Goal: Task Accomplishment & Management: Use online tool/utility

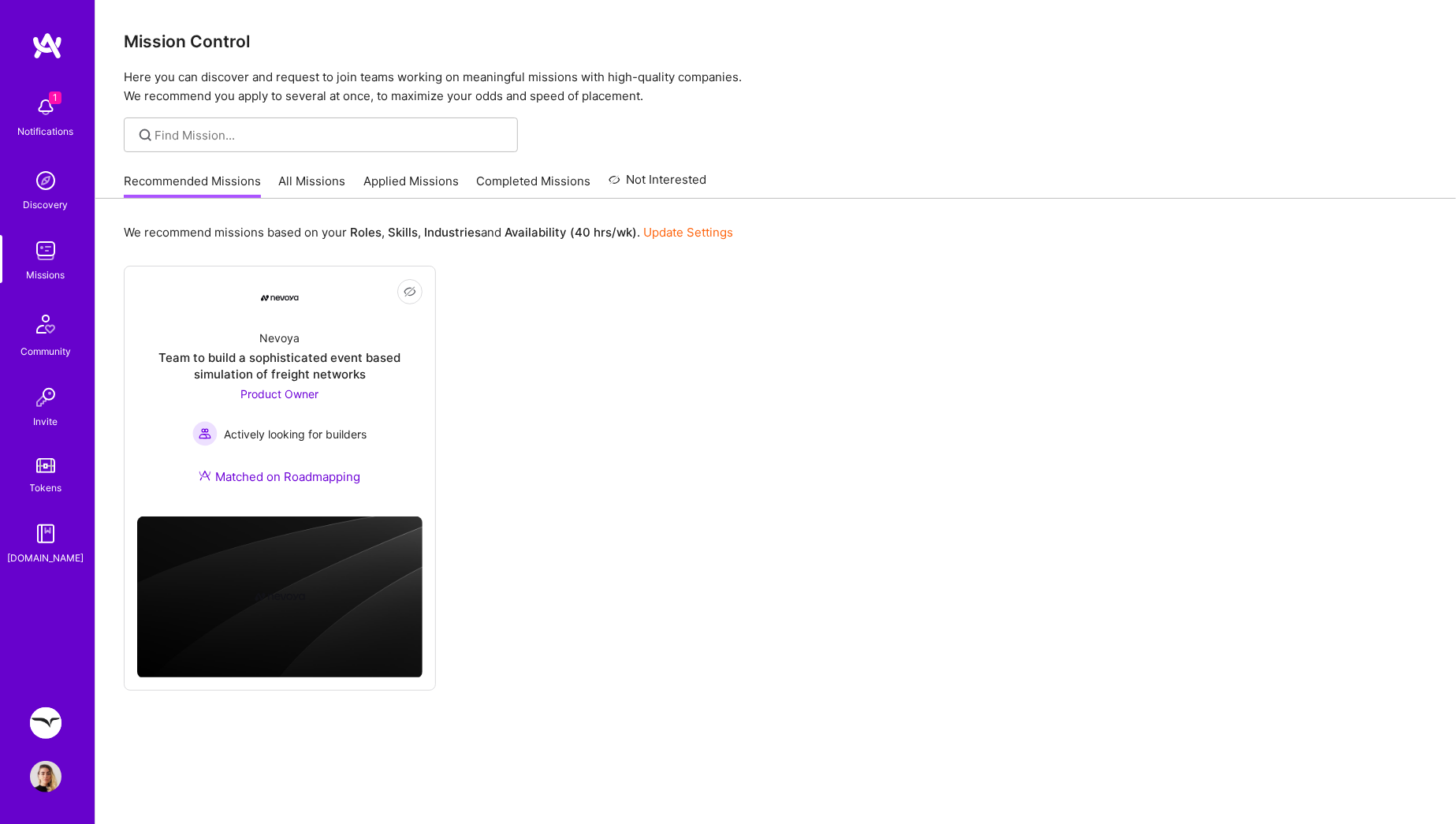
click at [319, 185] on link "All Missions" at bounding box center [313, 185] width 67 height 26
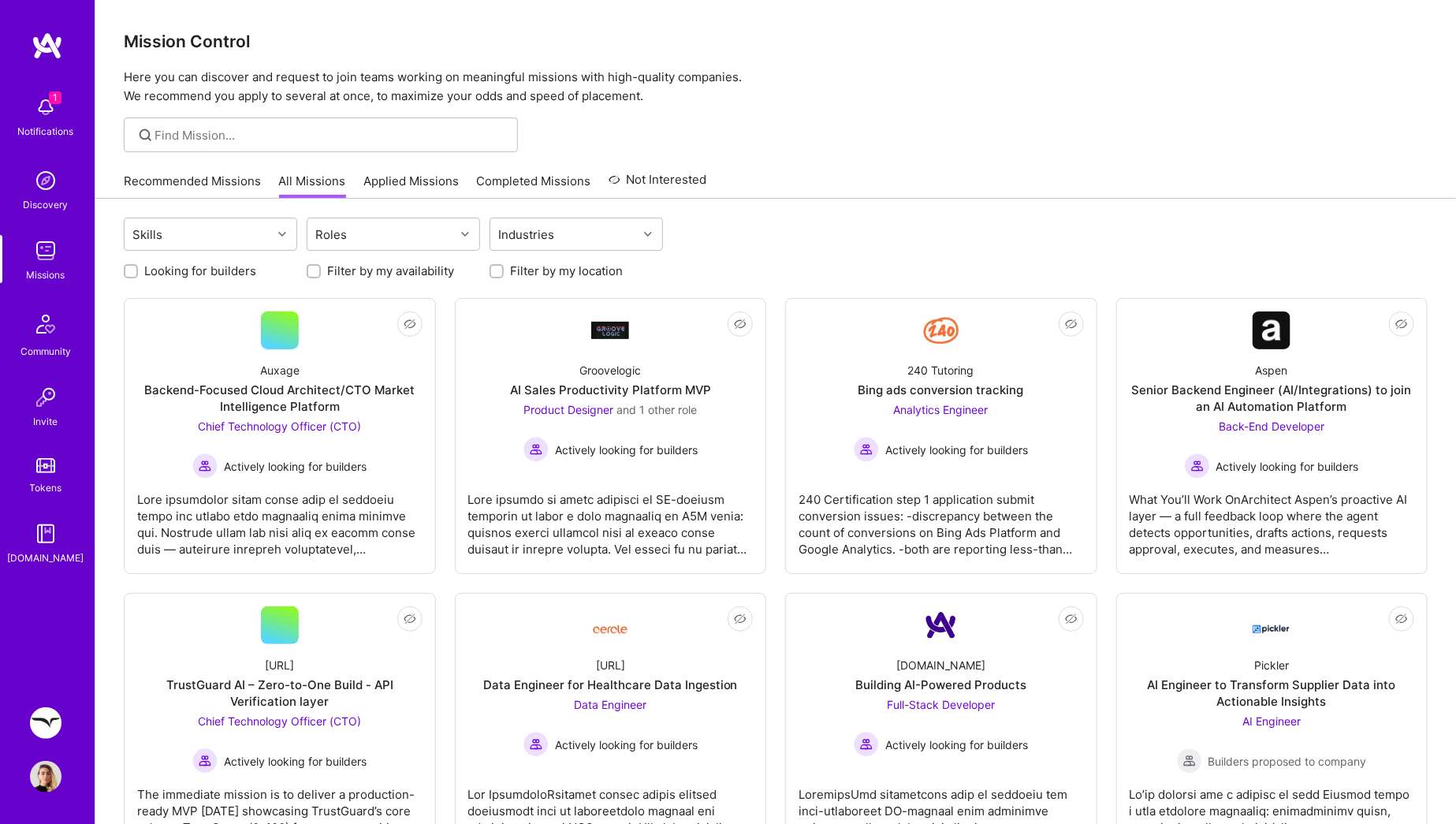
click at [204, 268] on label "Looking for builders" at bounding box center [201, 271] width 112 height 17
click at [138, 268] on input "Looking for builders" at bounding box center [132, 272] width 11 height 11
checkbox input "true"
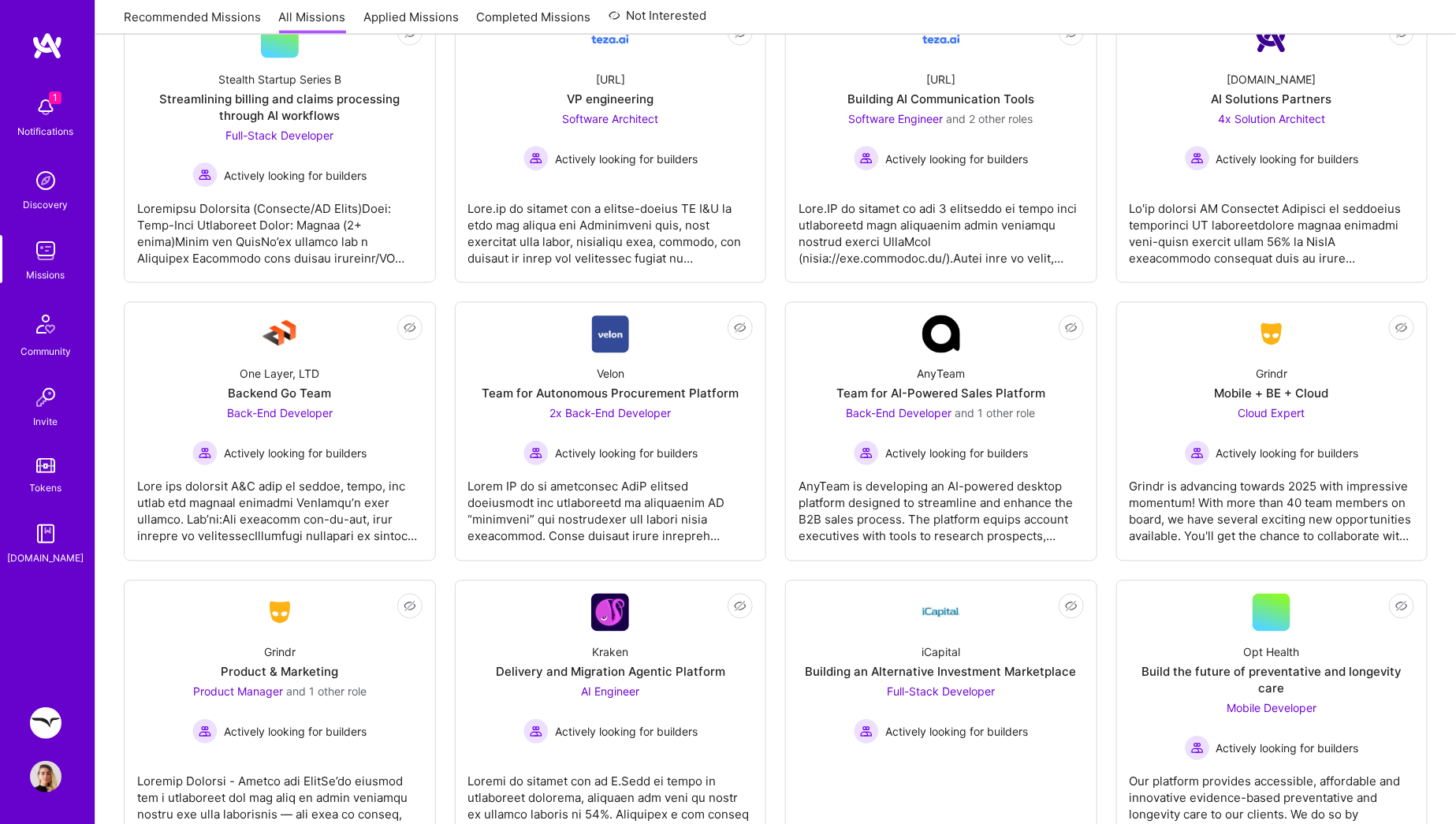
scroll to position [1224, 0]
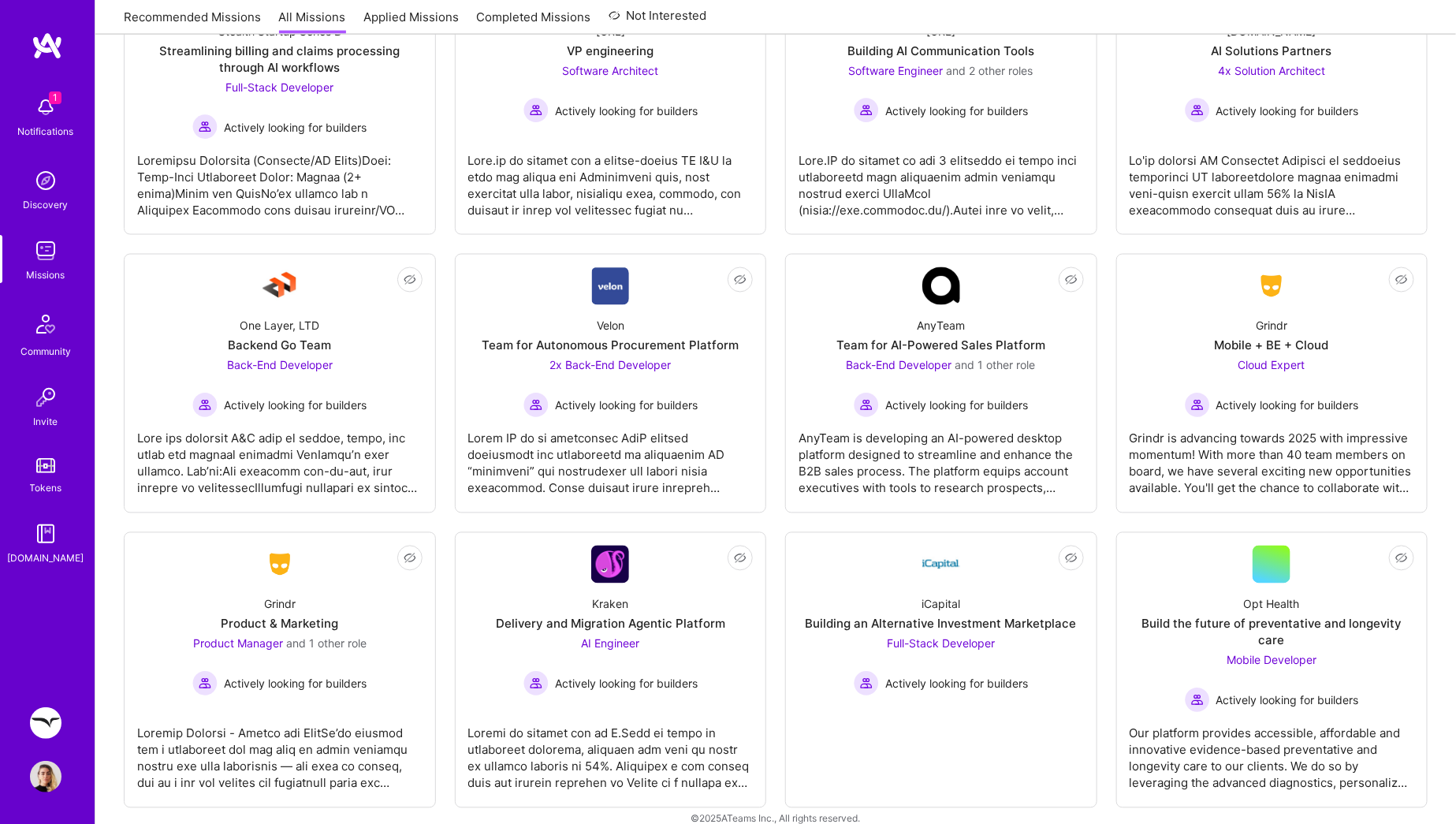
click at [53, 711] on img at bounding box center [45, 723] width 32 height 32
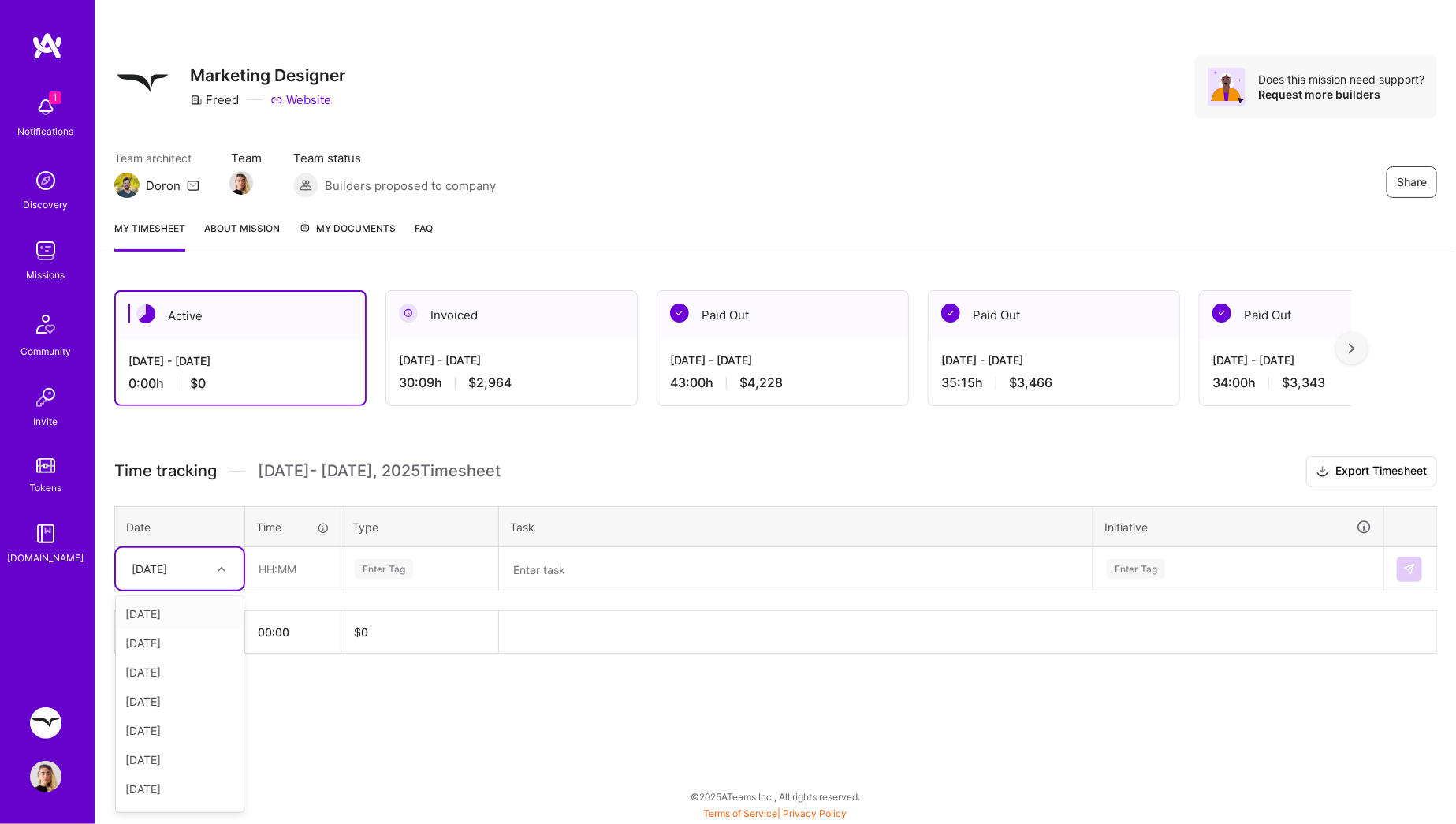
click at [227, 580] on div "Thu, Sep 25" at bounding box center [180, 569] width 128 height 41
click at [179, 612] on div "Tue, Sep 16" at bounding box center [180, 614] width 128 height 30
click at [302, 564] on input "text" at bounding box center [292, 569] width 94 height 41
click at [219, 566] on icon at bounding box center [222, 569] width 8 height 8
click at [184, 750] on div "Mon, Sep 22" at bounding box center [180, 760] width 128 height 30
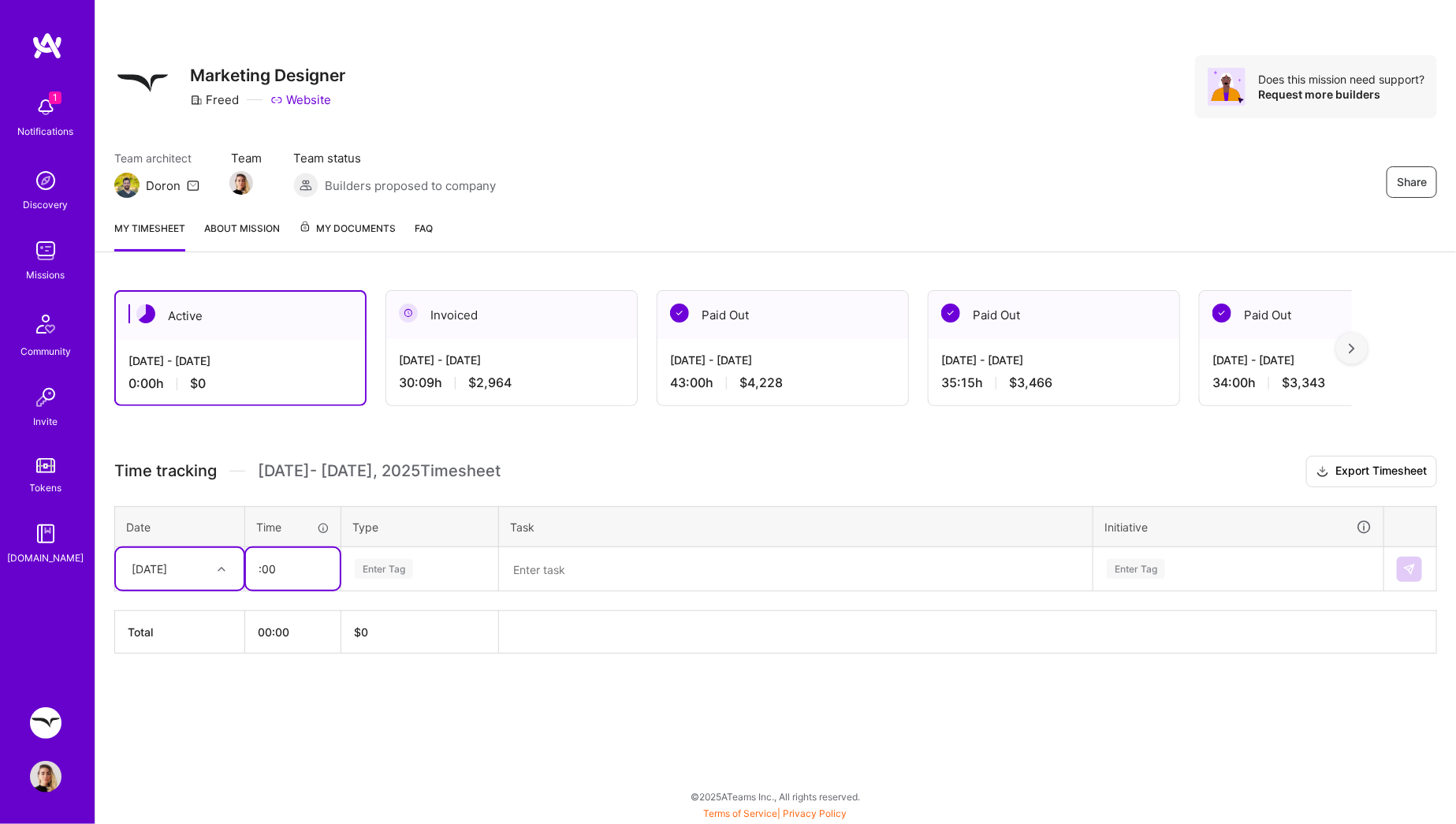
click at [293, 572] on input ":00" at bounding box center [292, 569] width 94 height 41
click at [256, 569] on input ":00" at bounding box center [292, 569] width 94 height 41
click at [372, 568] on div "Enter Tag" at bounding box center [383, 568] width 58 height 25
type input "01:00"
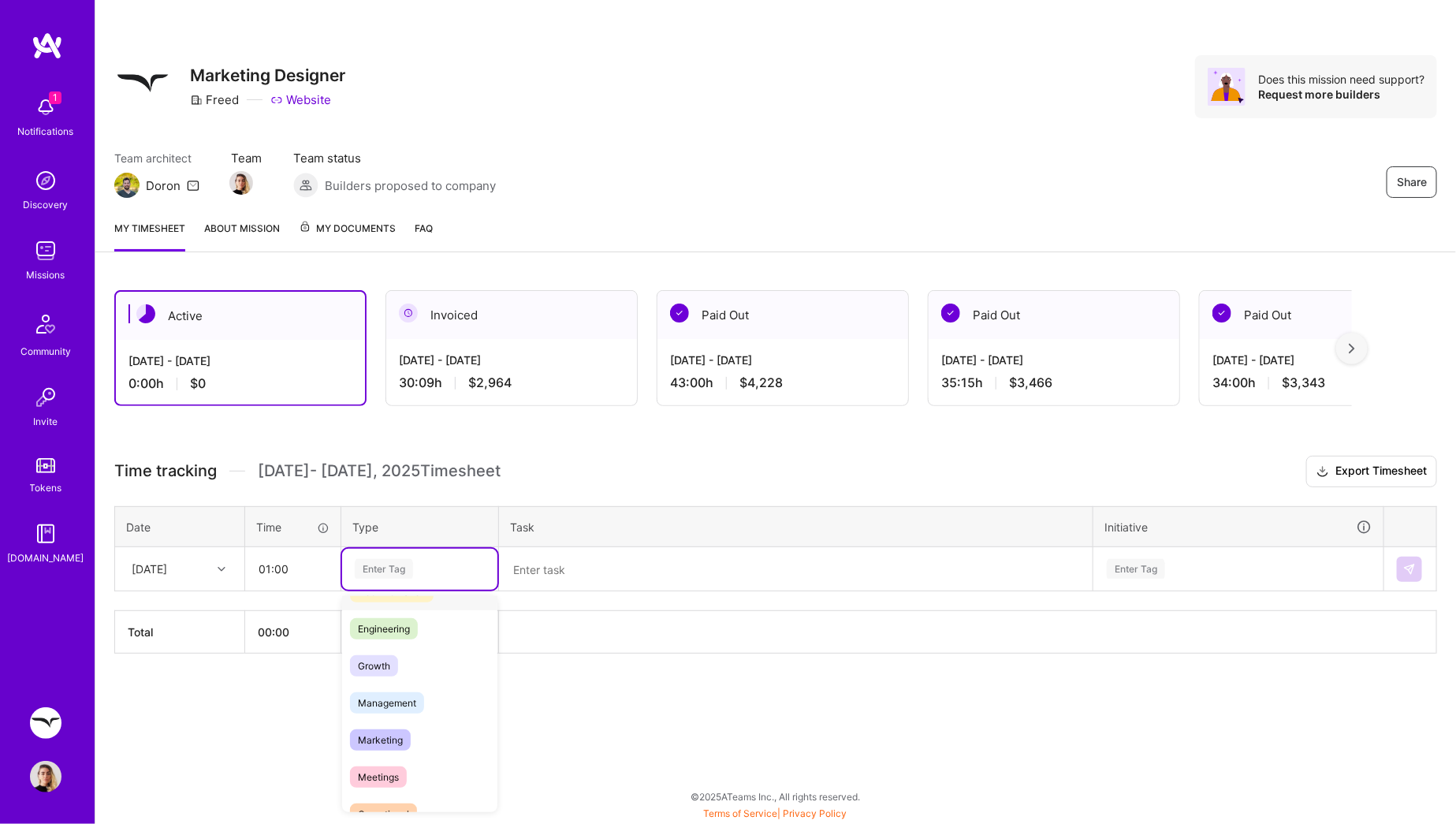
scroll to position [211, 0]
click at [394, 660] on span "Meetings" at bounding box center [379, 670] width 57 height 22
click at [580, 558] on textarea at bounding box center [796, 569] width 591 height 41
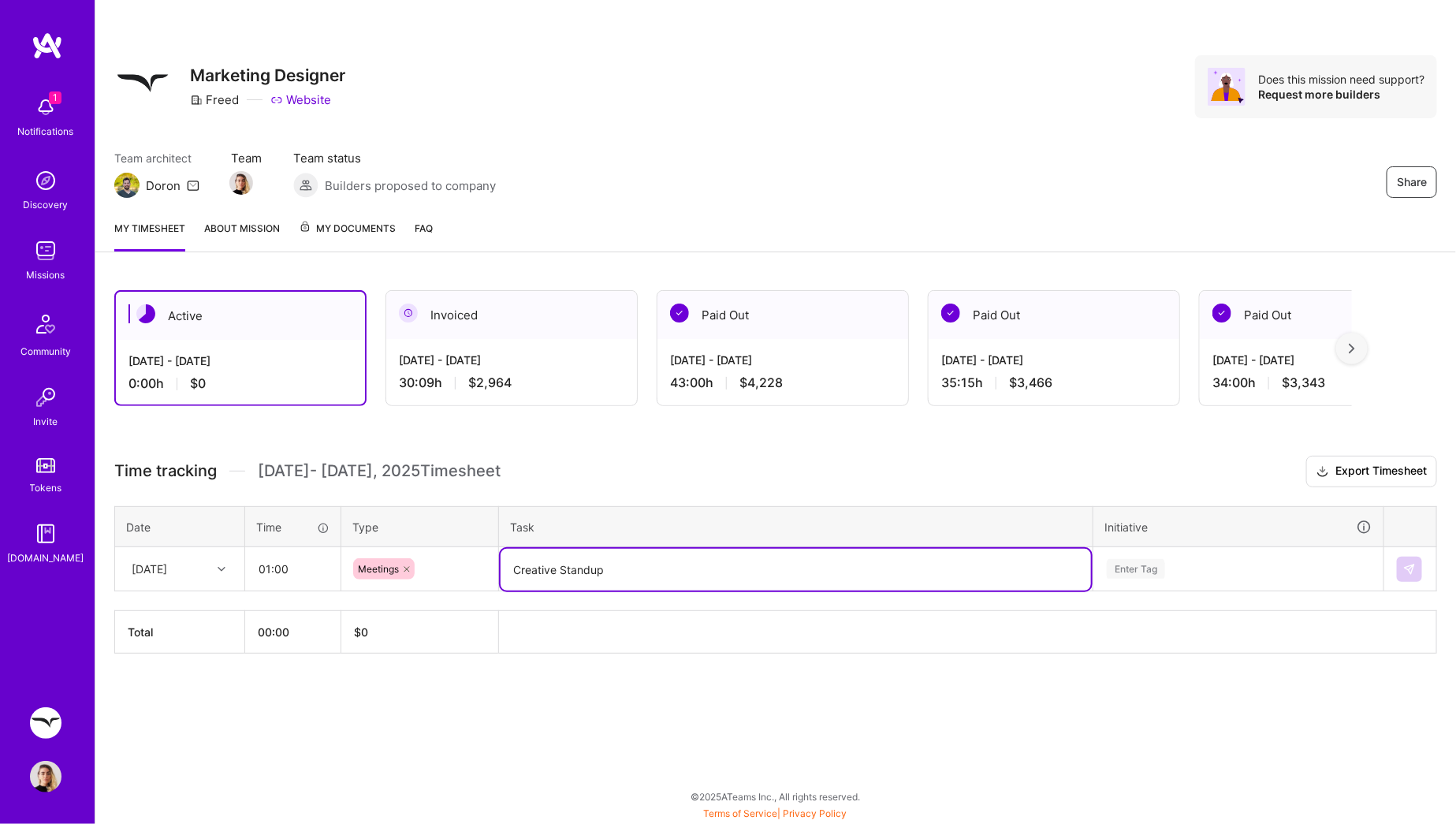
type textarea "Creative Standup"
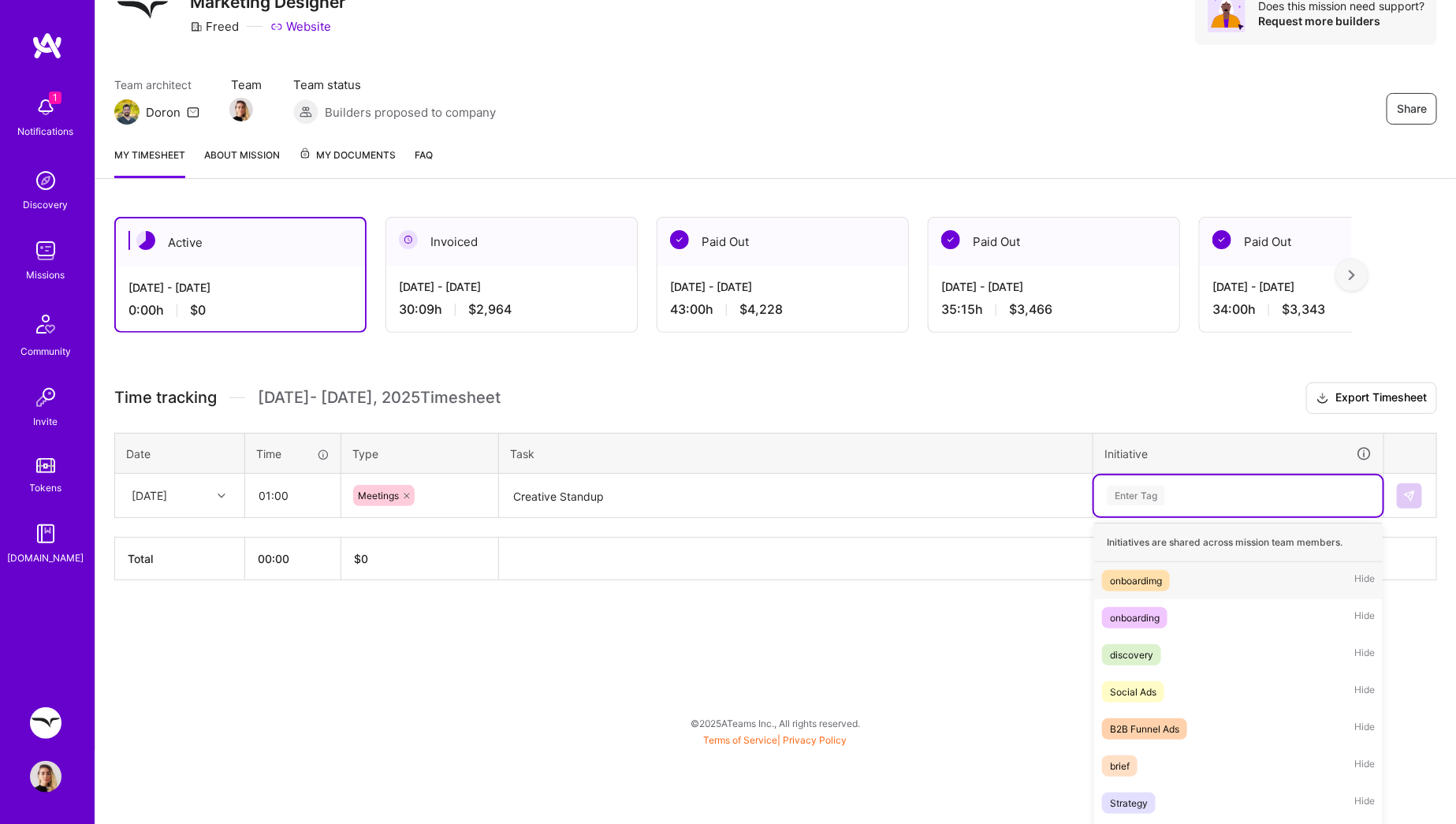
click at [1122, 517] on div "option onboardimg focused, 1 of 24. 24 results available. Use Up and Down to ch…" at bounding box center [1238, 496] width 288 height 41
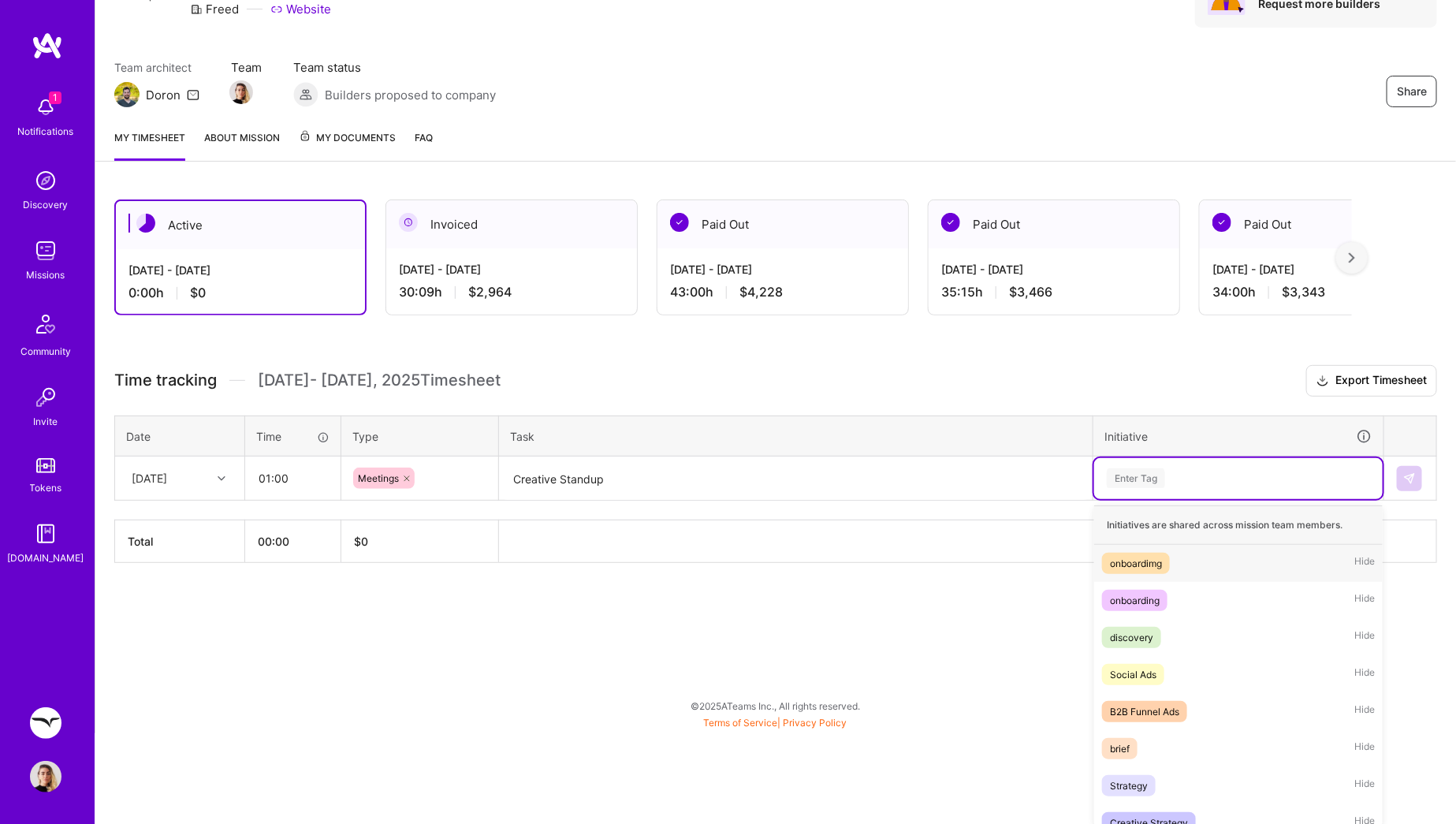
scroll to position [93, 0]
click at [1149, 810] on span "Creative Strategy" at bounding box center [1149, 821] width 94 height 22
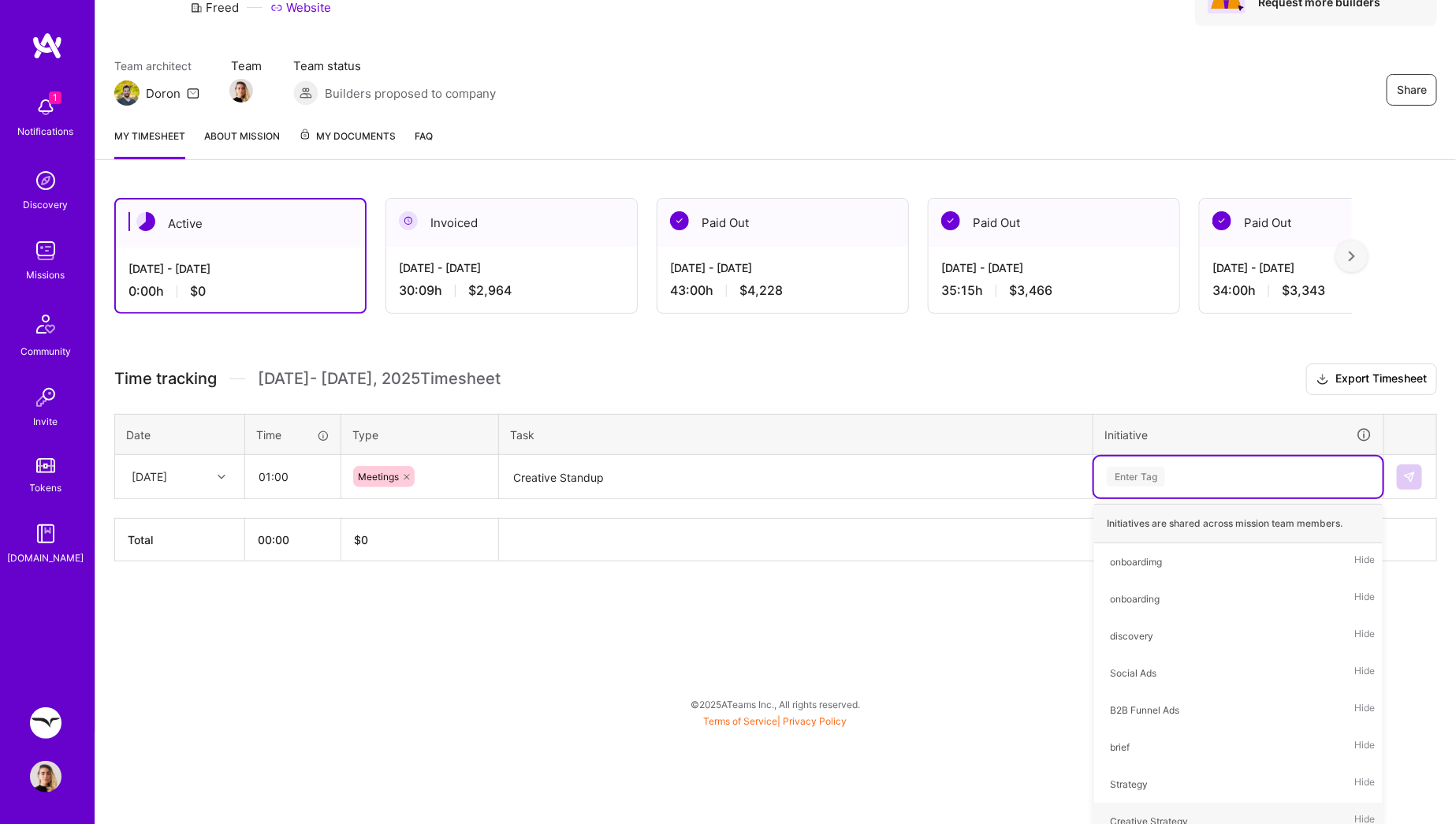
scroll to position [0, 0]
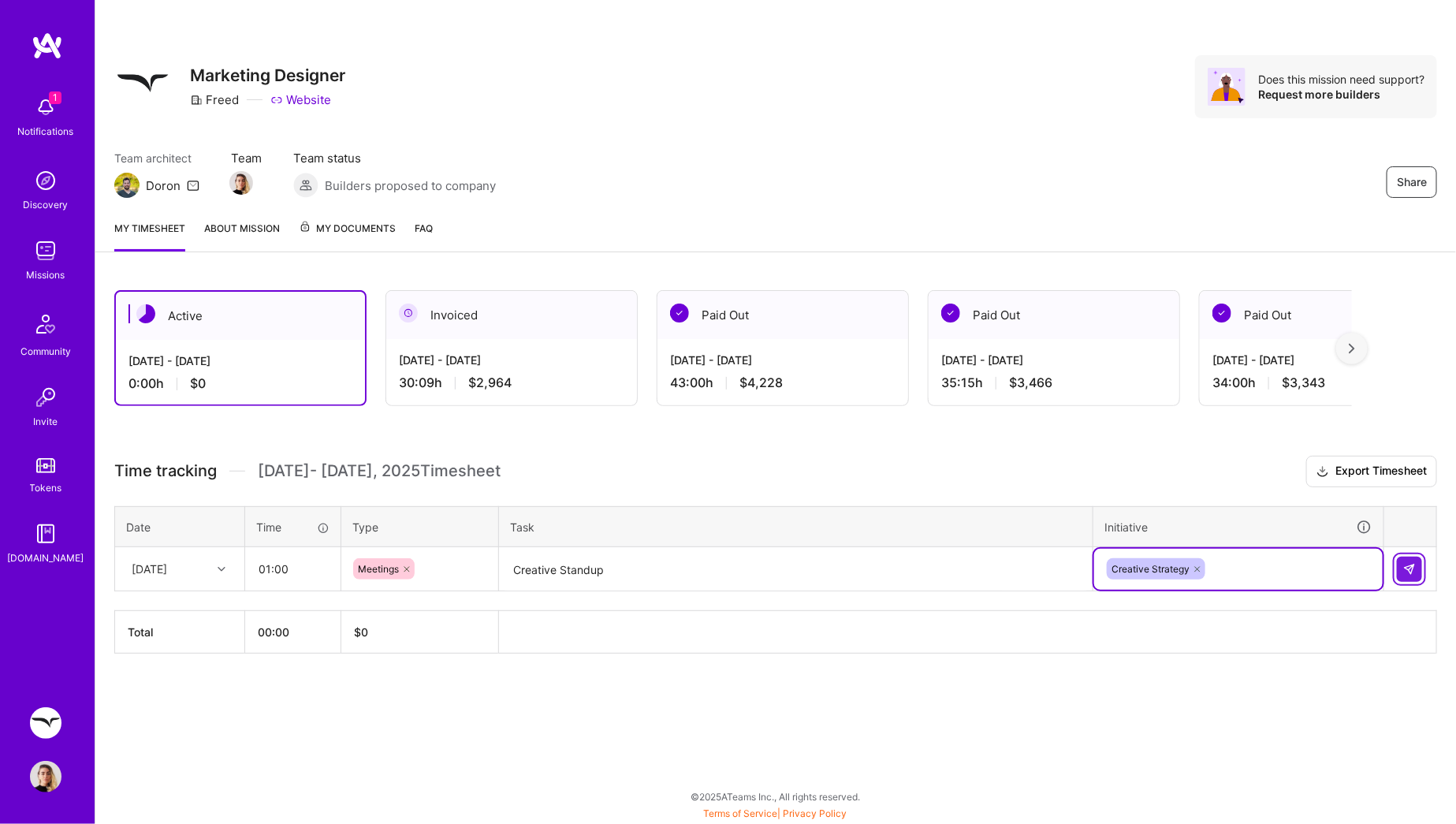
click at [1413, 578] on button at bounding box center [1410, 569] width 26 height 26
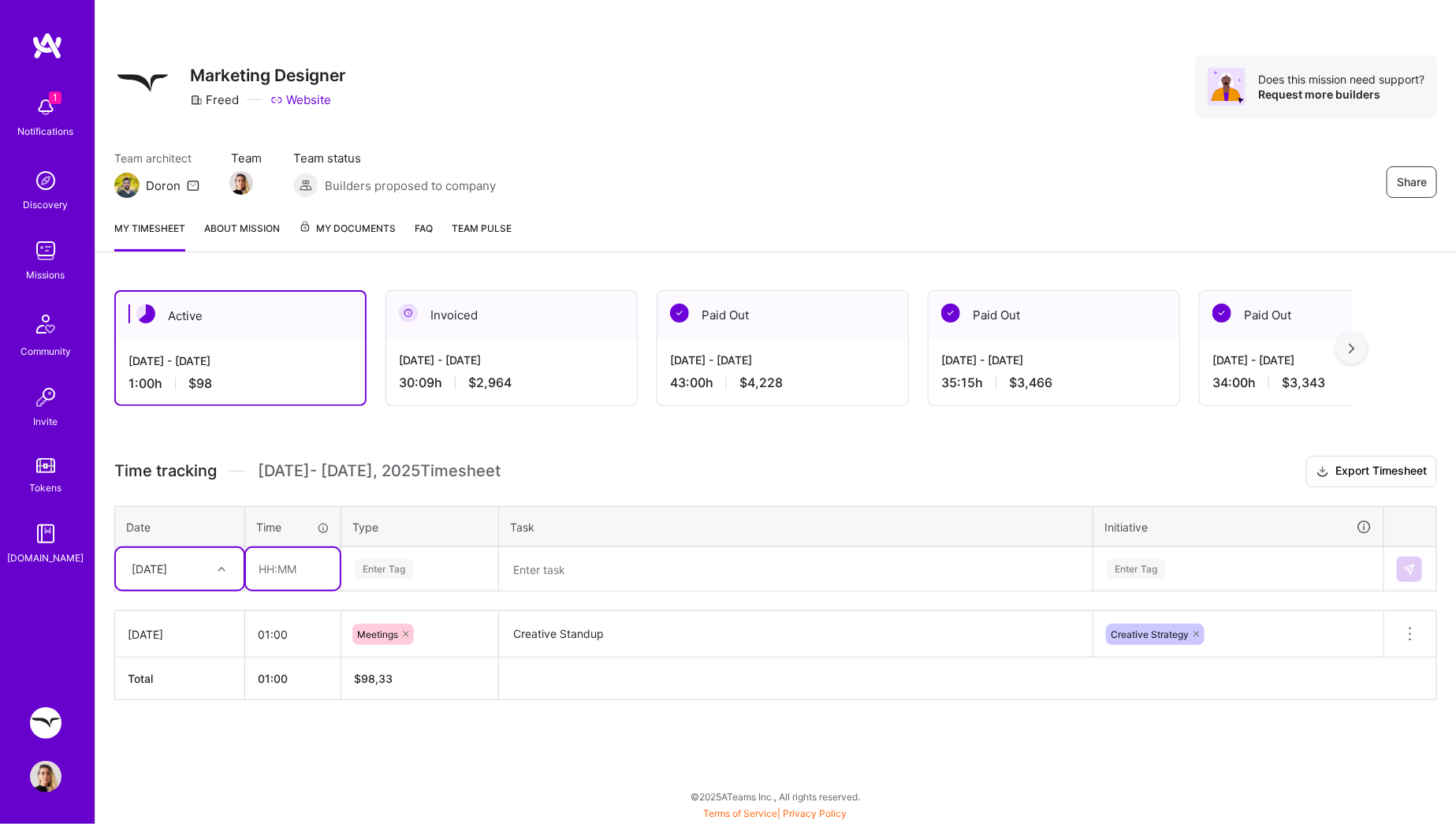
click at [278, 566] on input "text" at bounding box center [292, 569] width 94 height 41
type input "01:00"
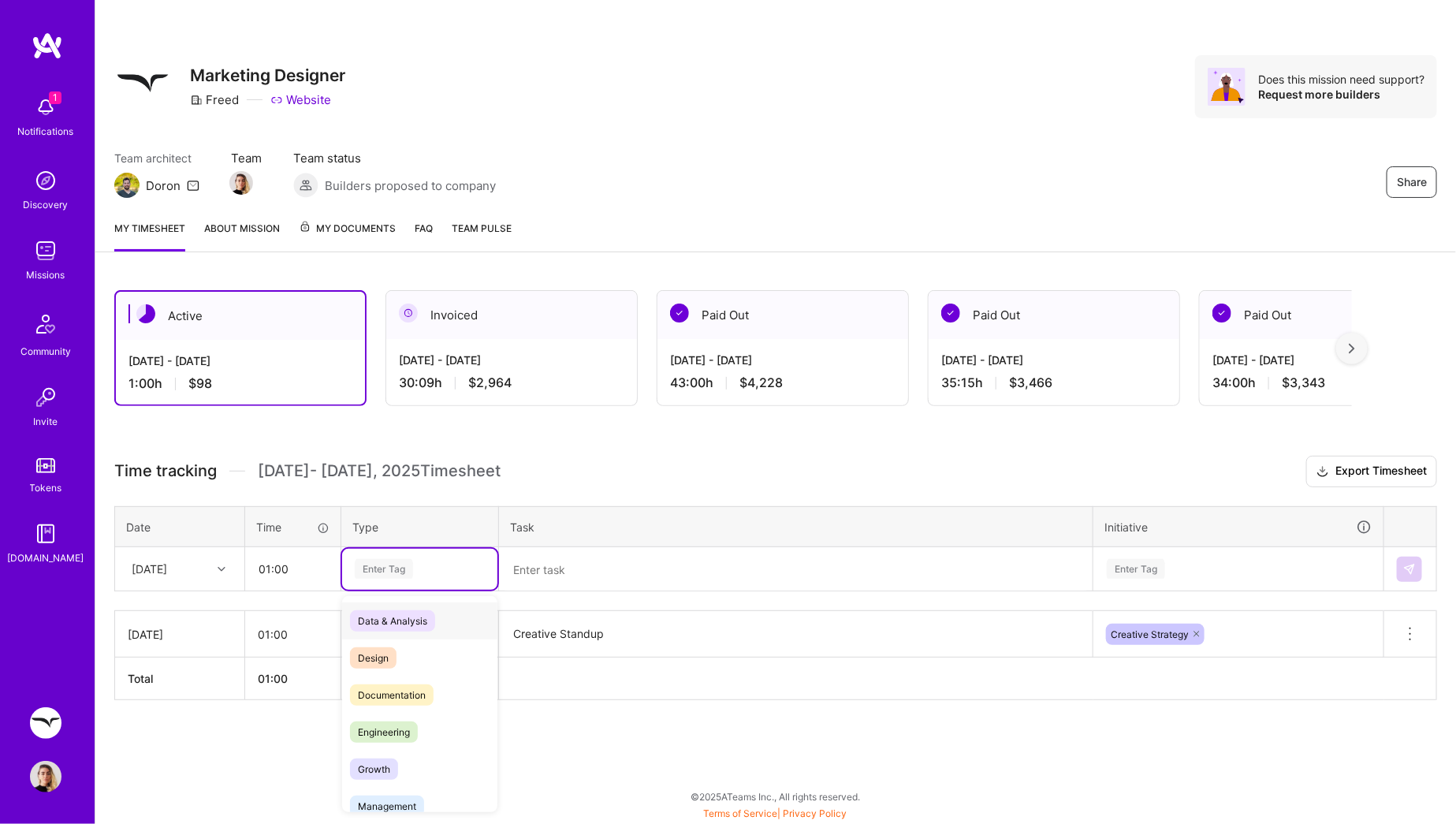
click at [378, 569] on div "Enter Tag" at bounding box center [383, 568] width 58 height 25
click at [385, 662] on span "Design" at bounding box center [373, 659] width 46 height 22
click at [544, 569] on textarea at bounding box center [796, 569] width 591 height 41
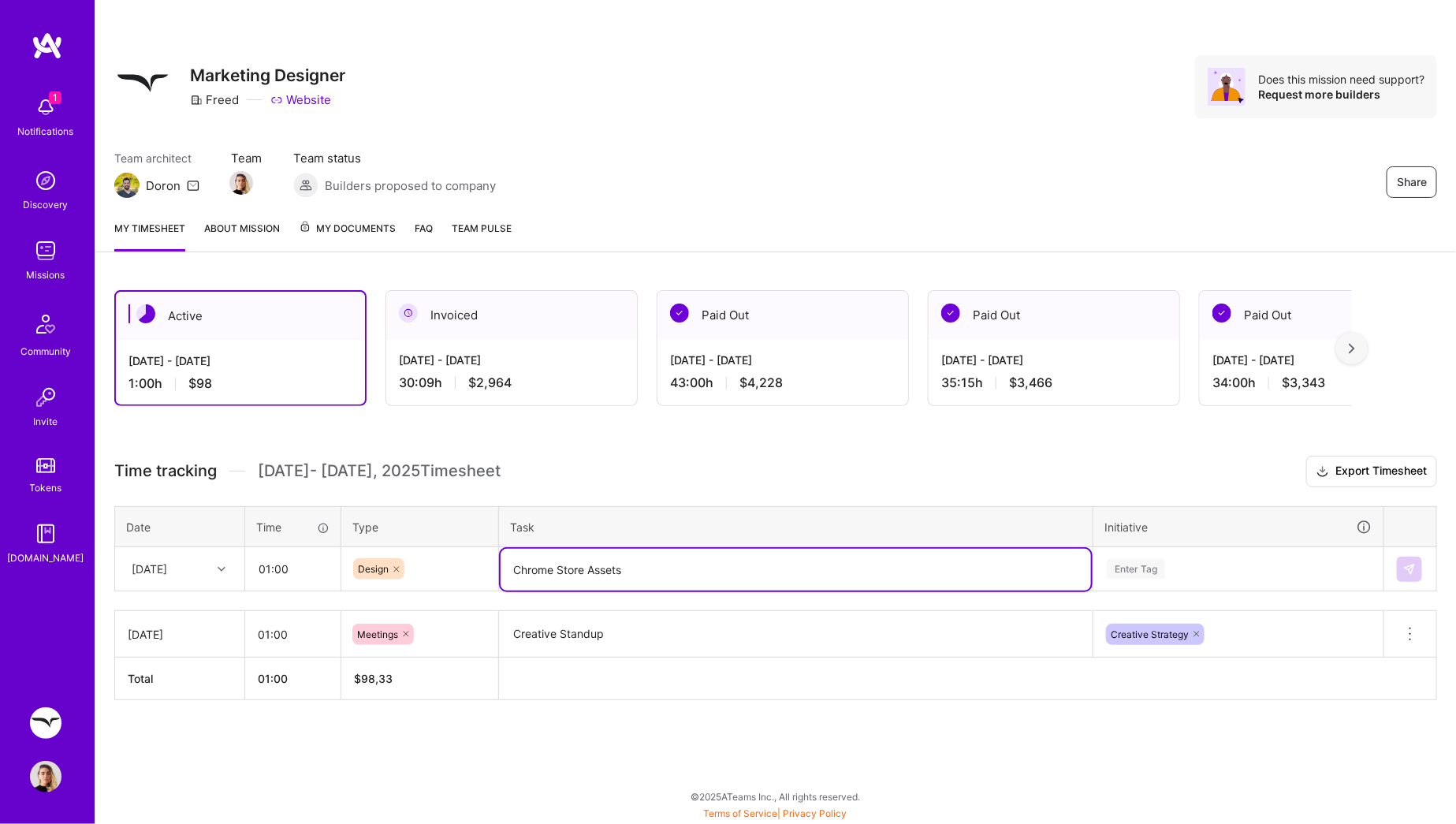
type textarea "Chrome Store Assets"
click at [1138, 572] on div "Enter Tag" at bounding box center [1238, 569] width 288 height 41
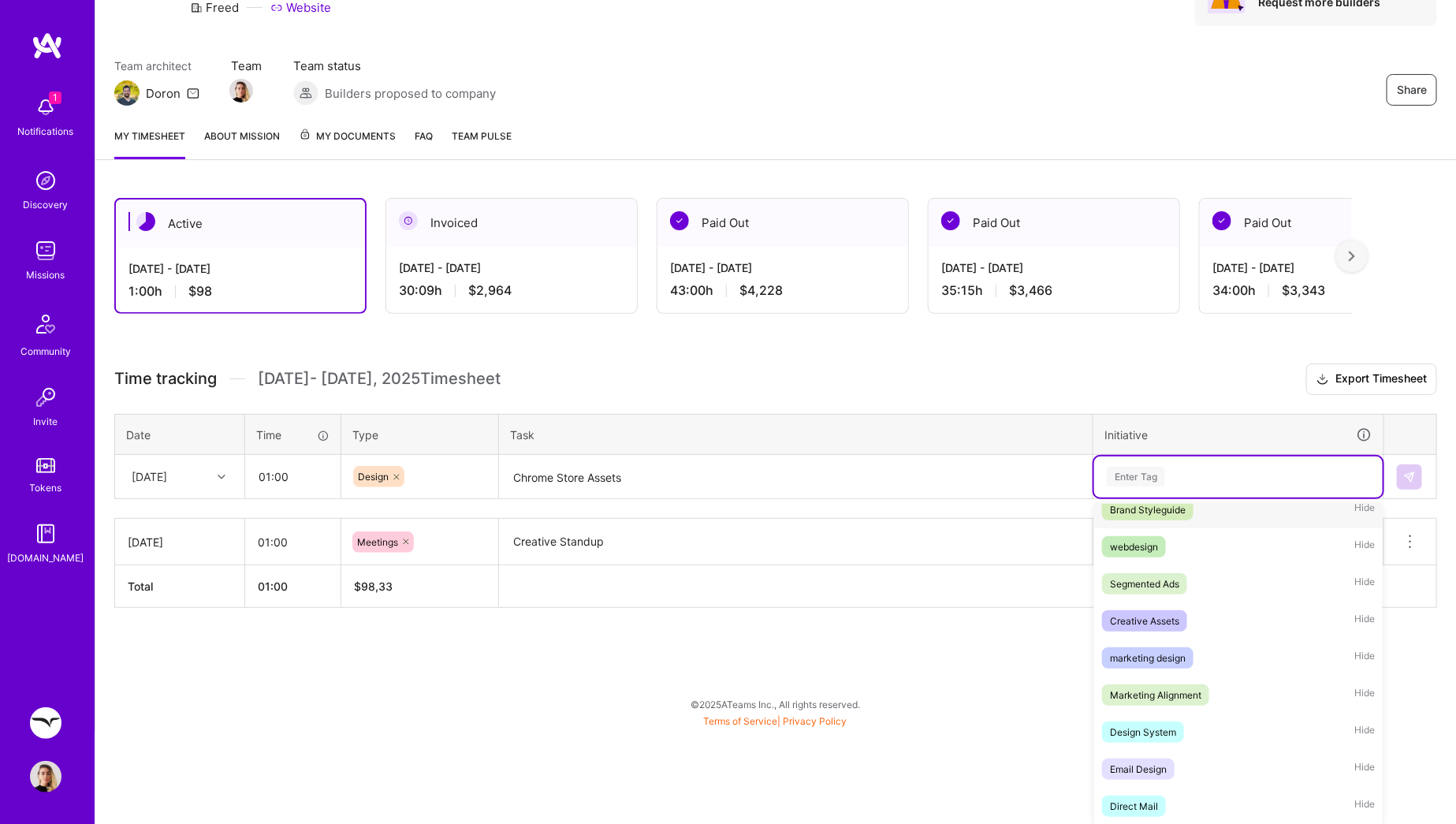
scroll to position [420, 0]
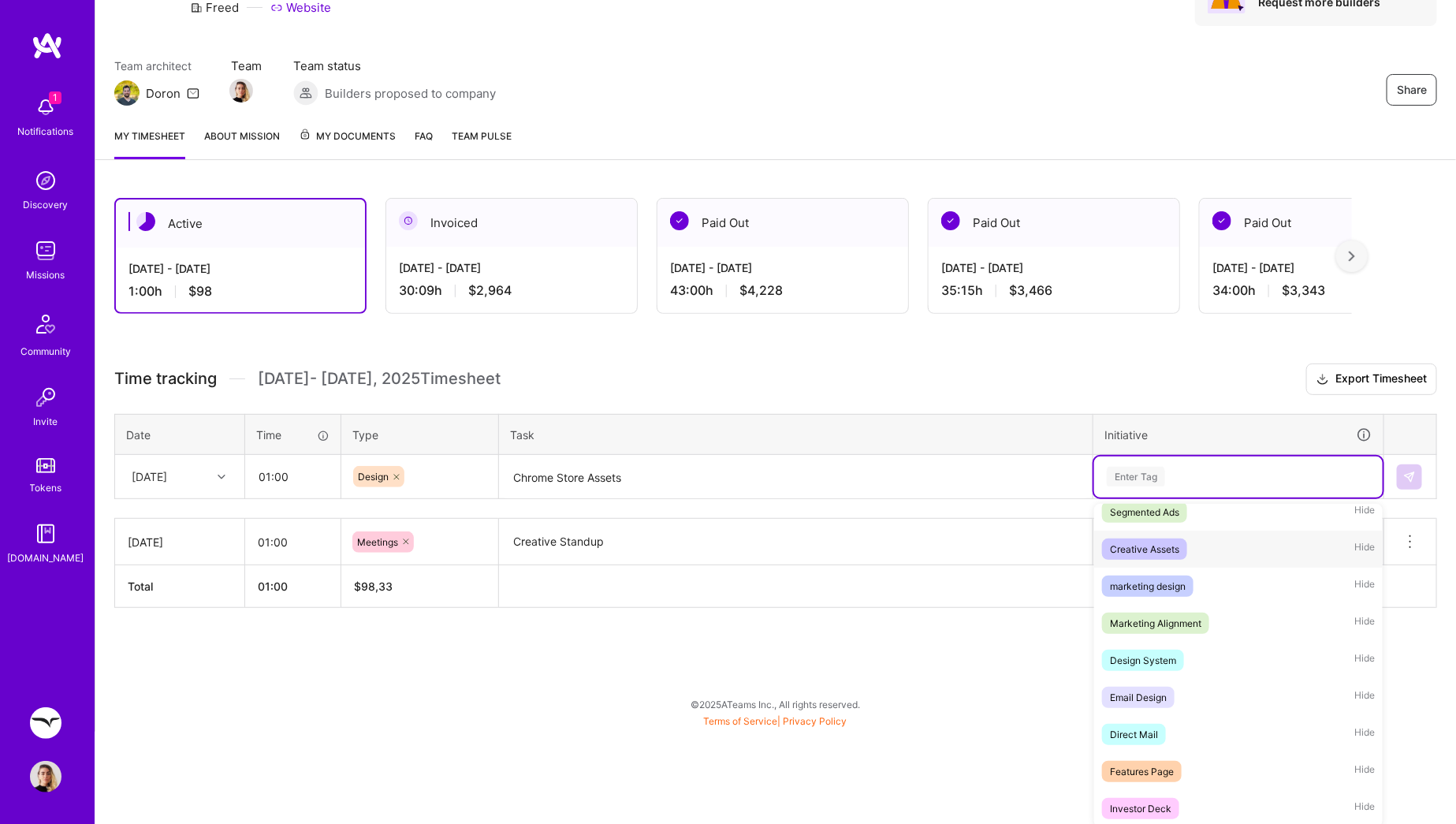
click at [1234, 537] on div "Creative Assets Hide" at bounding box center [1238, 549] width 288 height 37
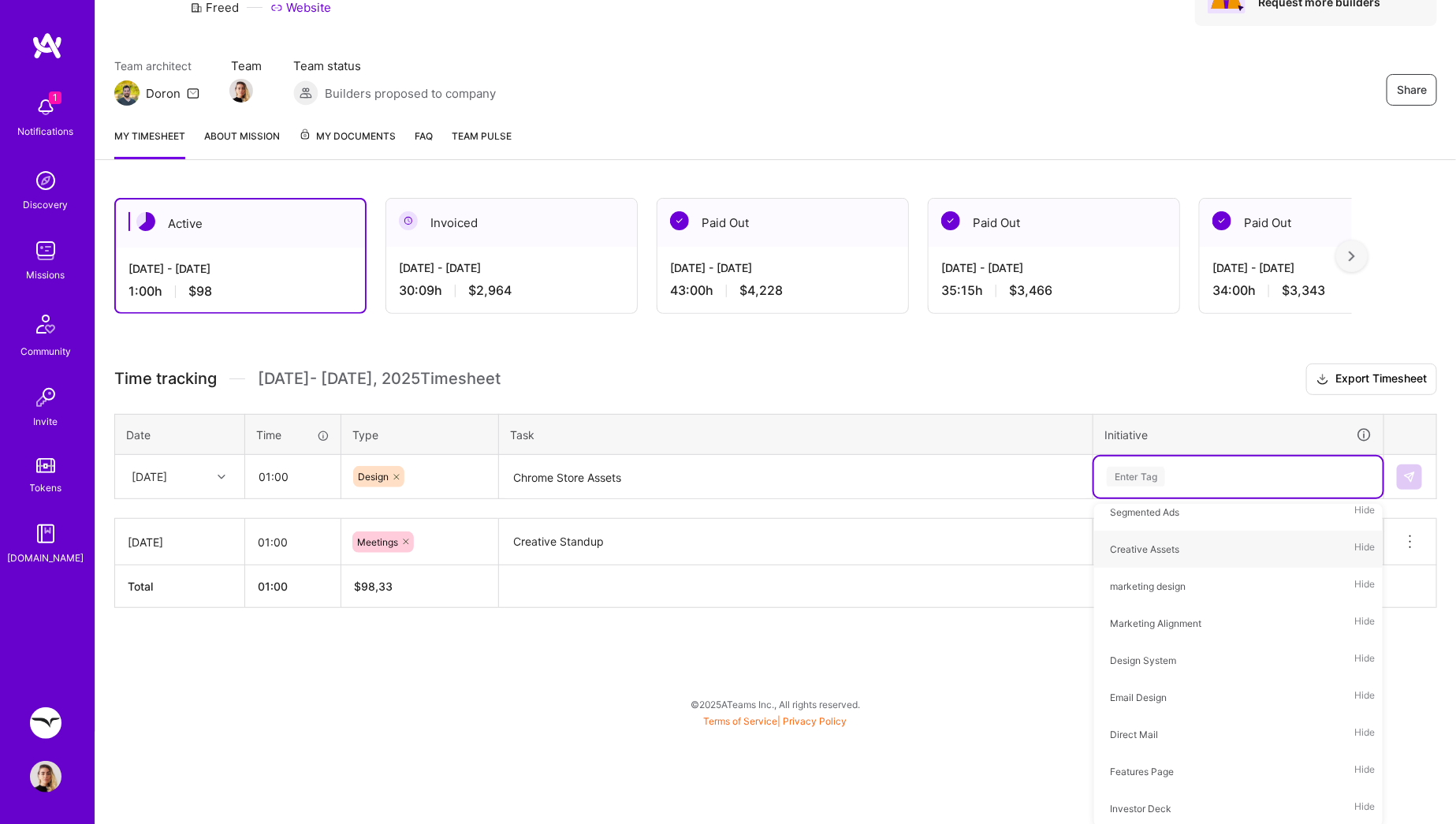
scroll to position [0, 0]
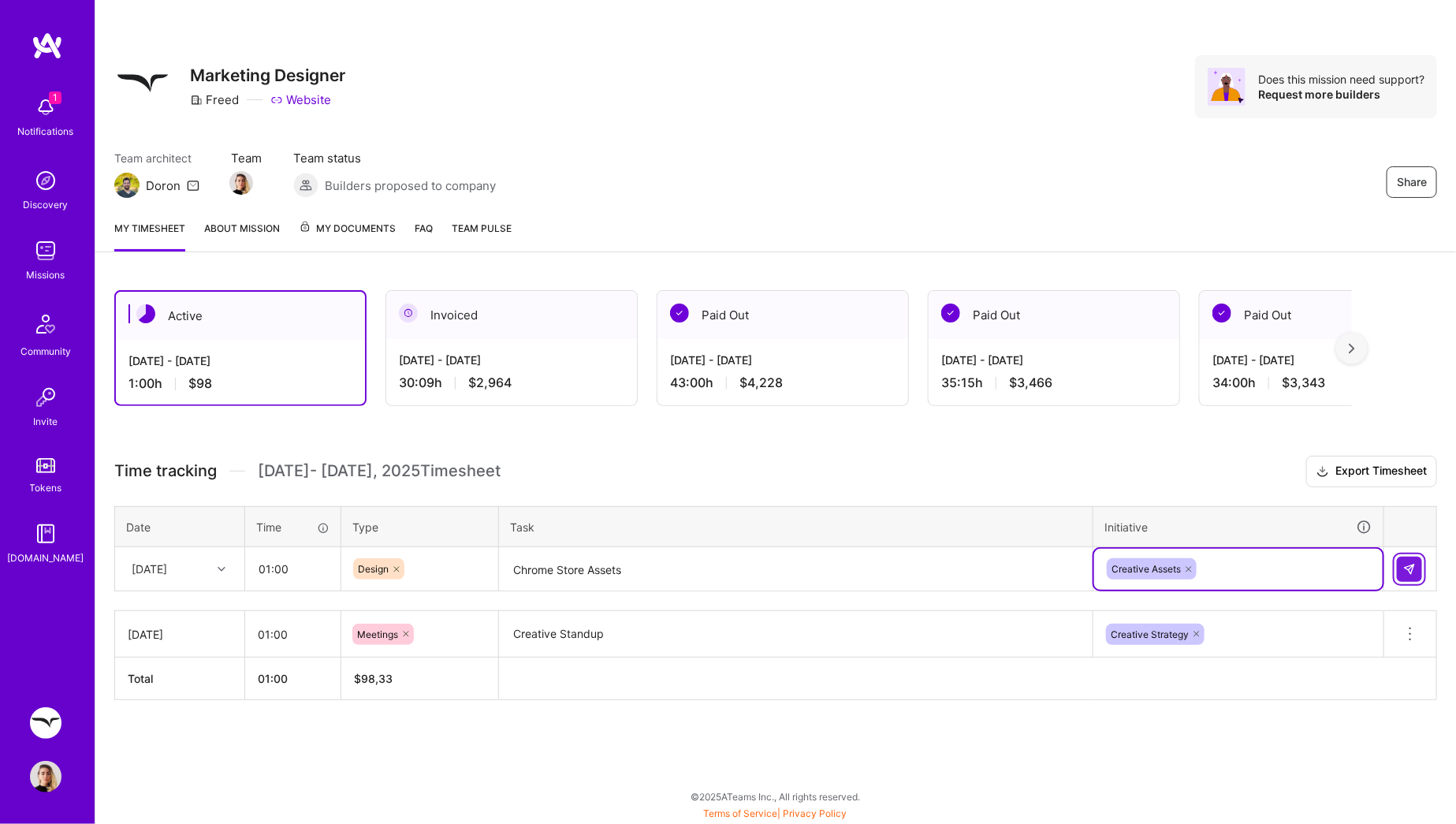
click at [1405, 573] on button at bounding box center [1410, 569] width 26 height 26
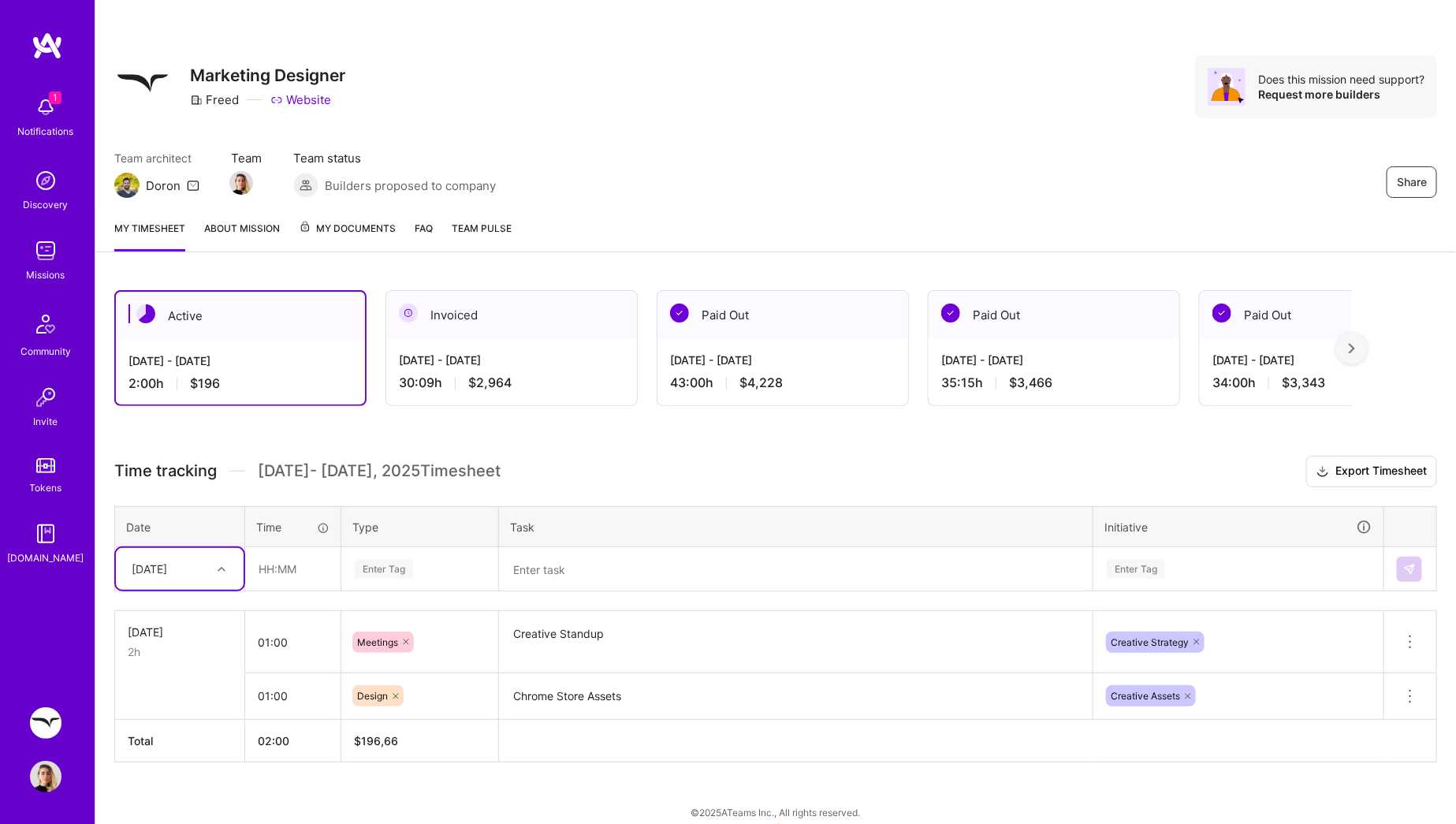
click at [213, 574] on div "Mon, Sep 22" at bounding box center [180, 569] width 128 height 41
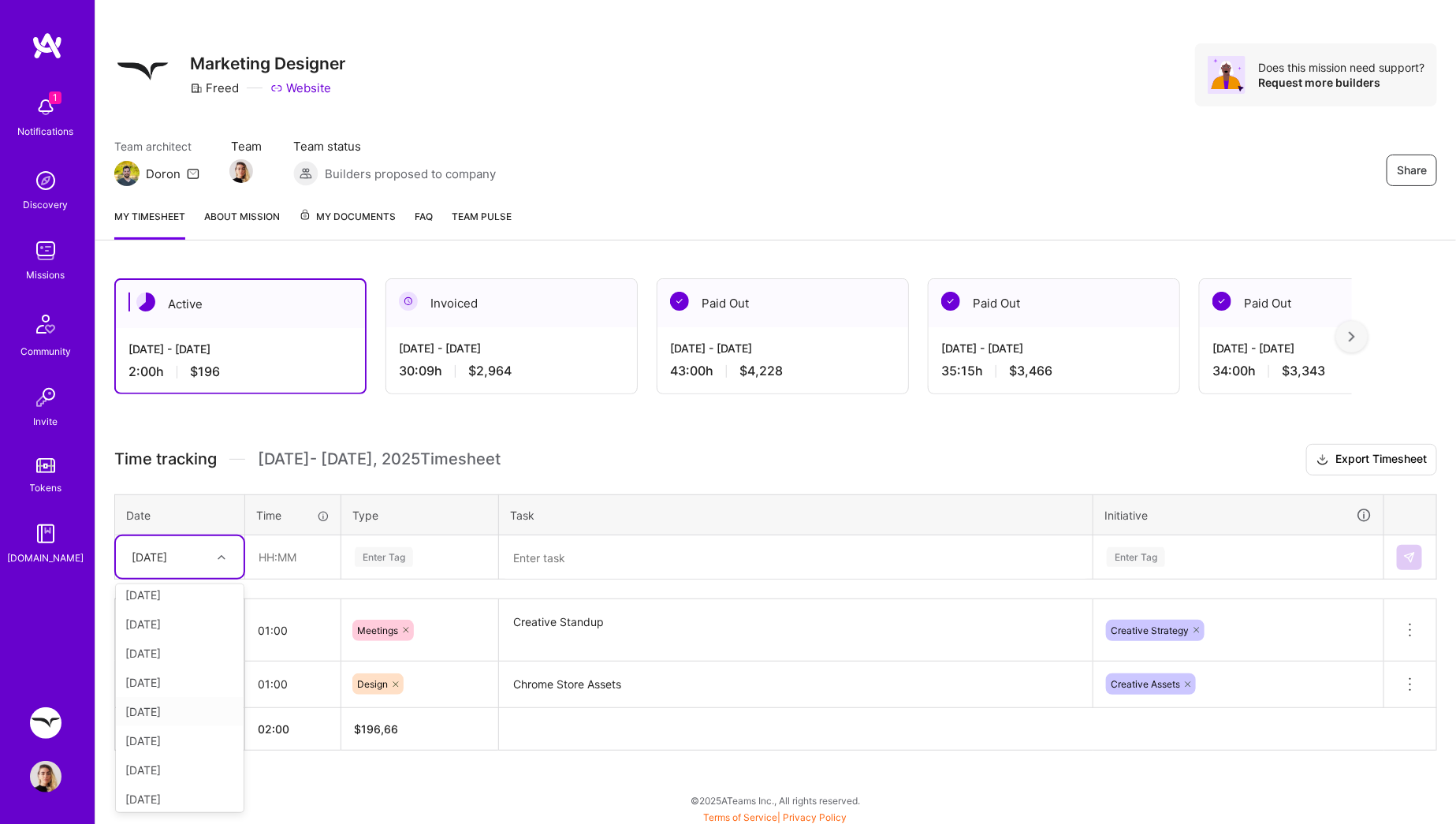
scroll to position [40, 0]
click at [188, 734] on div "Tue, Sep 23" at bounding box center [180, 737] width 128 height 30
click at [251, 559] on input "text" at bounding box center [292, 557] width 94 height 41
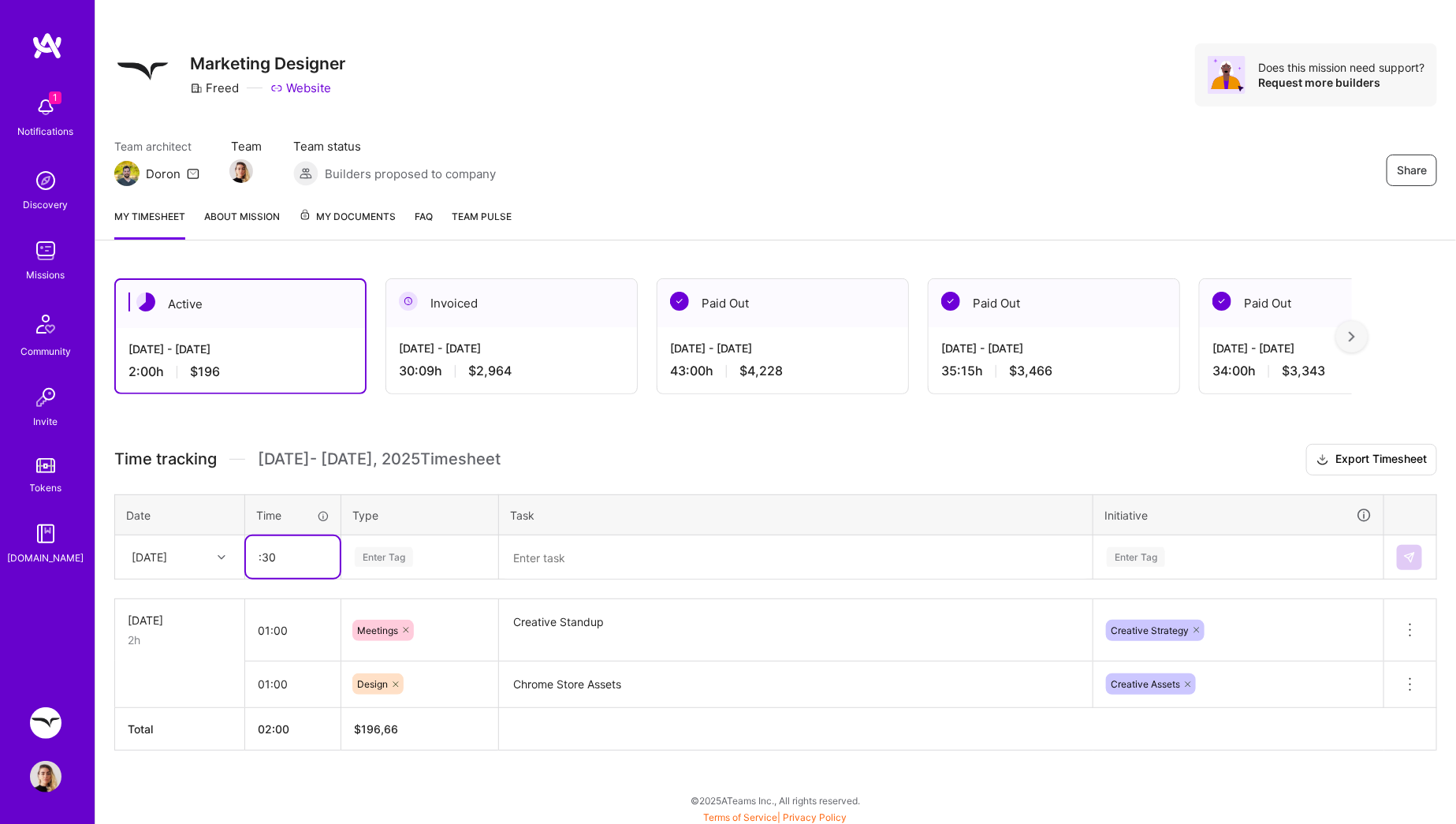
click at [260, 561] on input ":30" at bounding box center [292, 557] width 94 height 41
click at [434, 559] on div "Enter Tag" at bounding box center [419, 557] width 133 height 20
click at [264, 566] on input "00:30" at bounding box center [292, 557] width 94 height 41
click at [261, 565] on input "00:30" at bounding box center [292, 557] width 94 height 41
drag, startPoint x: 270, startPoint y: 558, endPoint x: 243, endPoint y: 558, distance: 27.0
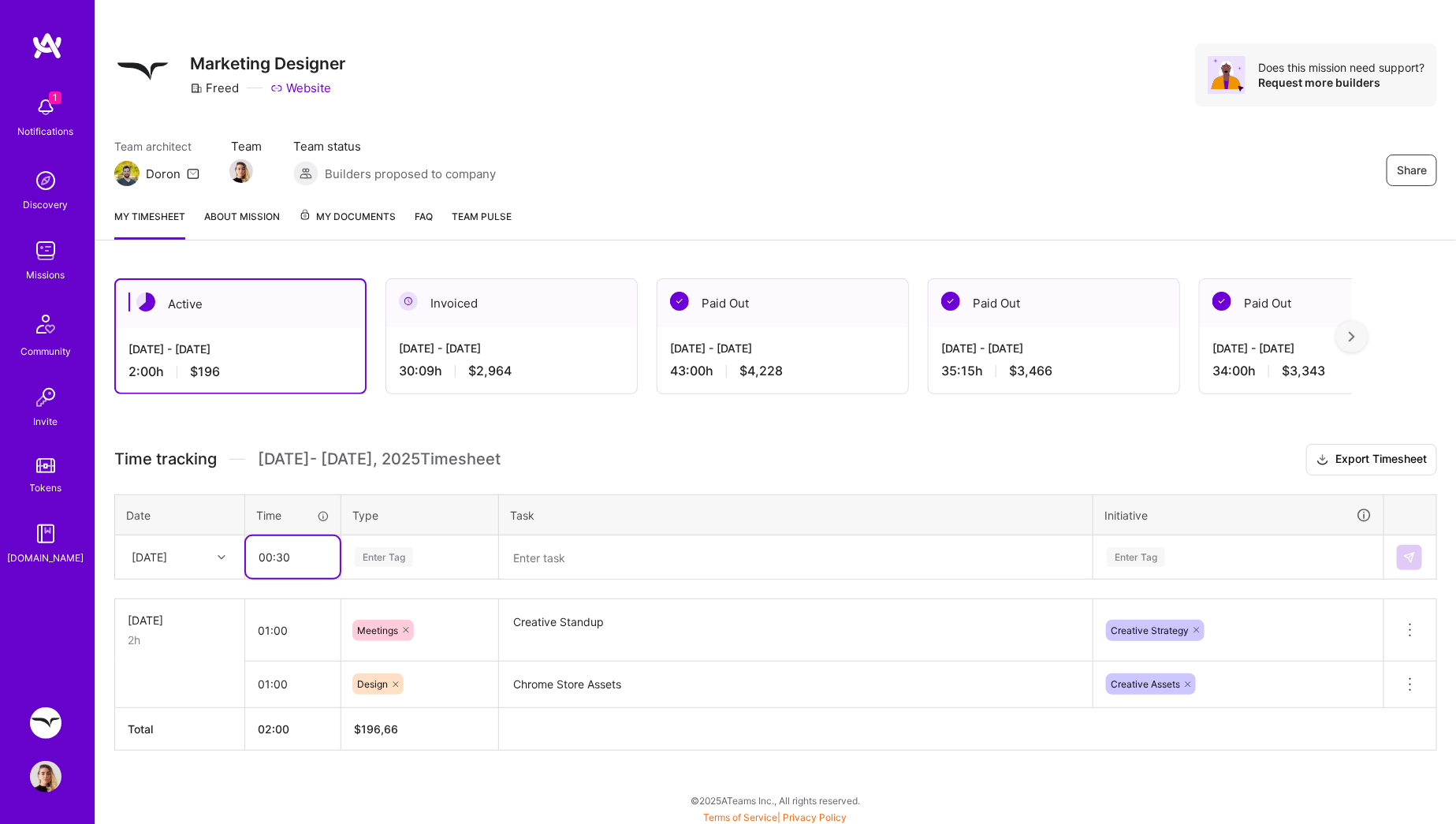
click at [243, 558] on tr "Tue, Sep 23 00:30 Enter Tag Enter Tag" at bounding box center [776, 557] width 1322 height 44
type input "06:30"
click at [434, 576] on table "Date Time Type Task Initiative Tue, Sep 23 06:30 Enter Tag Enter Tag" at bounding box center [776, 537] width 1323 height 86
click at [379, 544] on div "Enter Tag" at bounding box center [383, 556] width 58 height 25
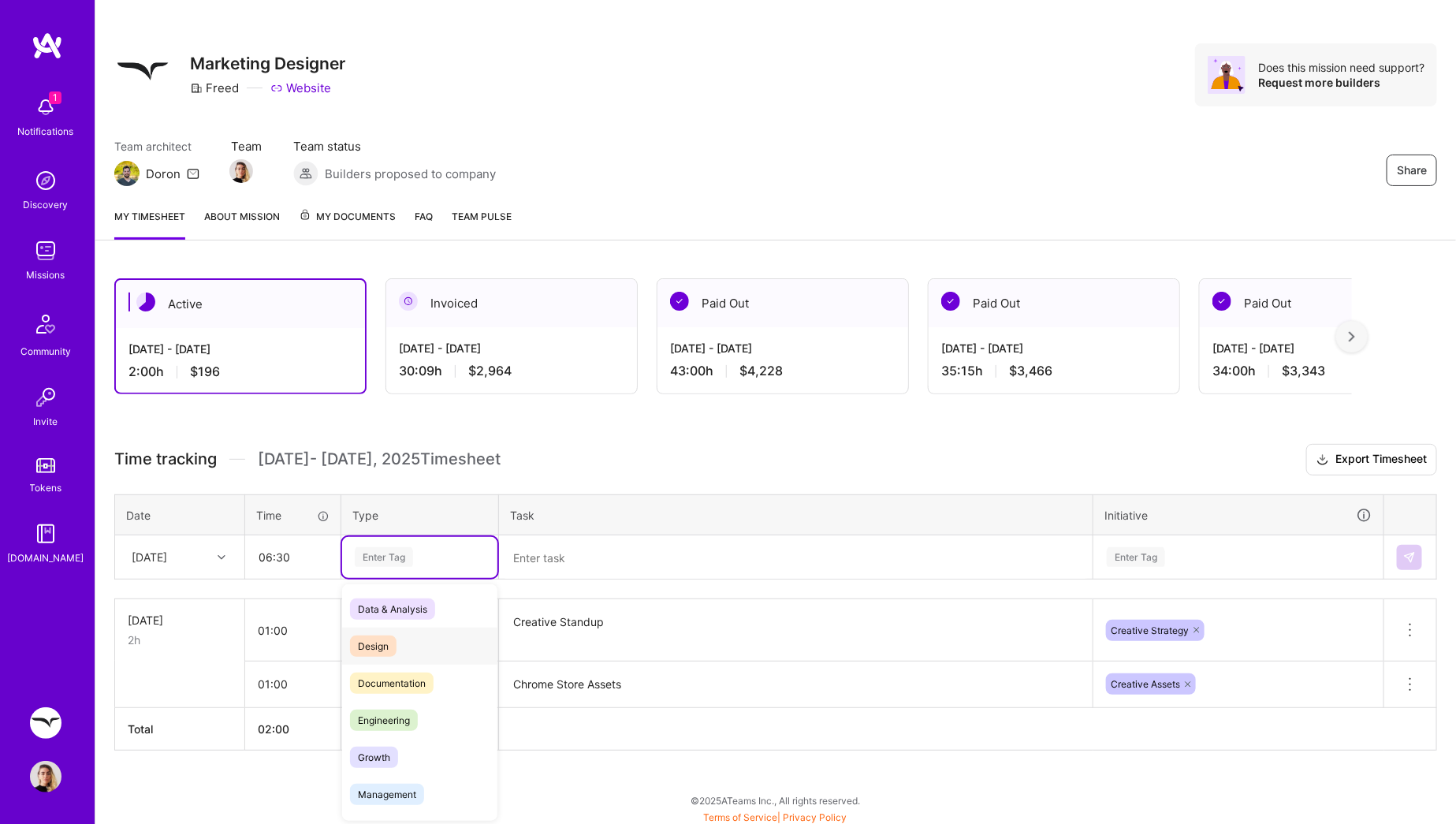
click at [384, 643] on span "Design" at bounding box center [373, 647] width 46 height 22
click at [605, 567] on textarea at bounding box center [796, 557] width 591 height 41
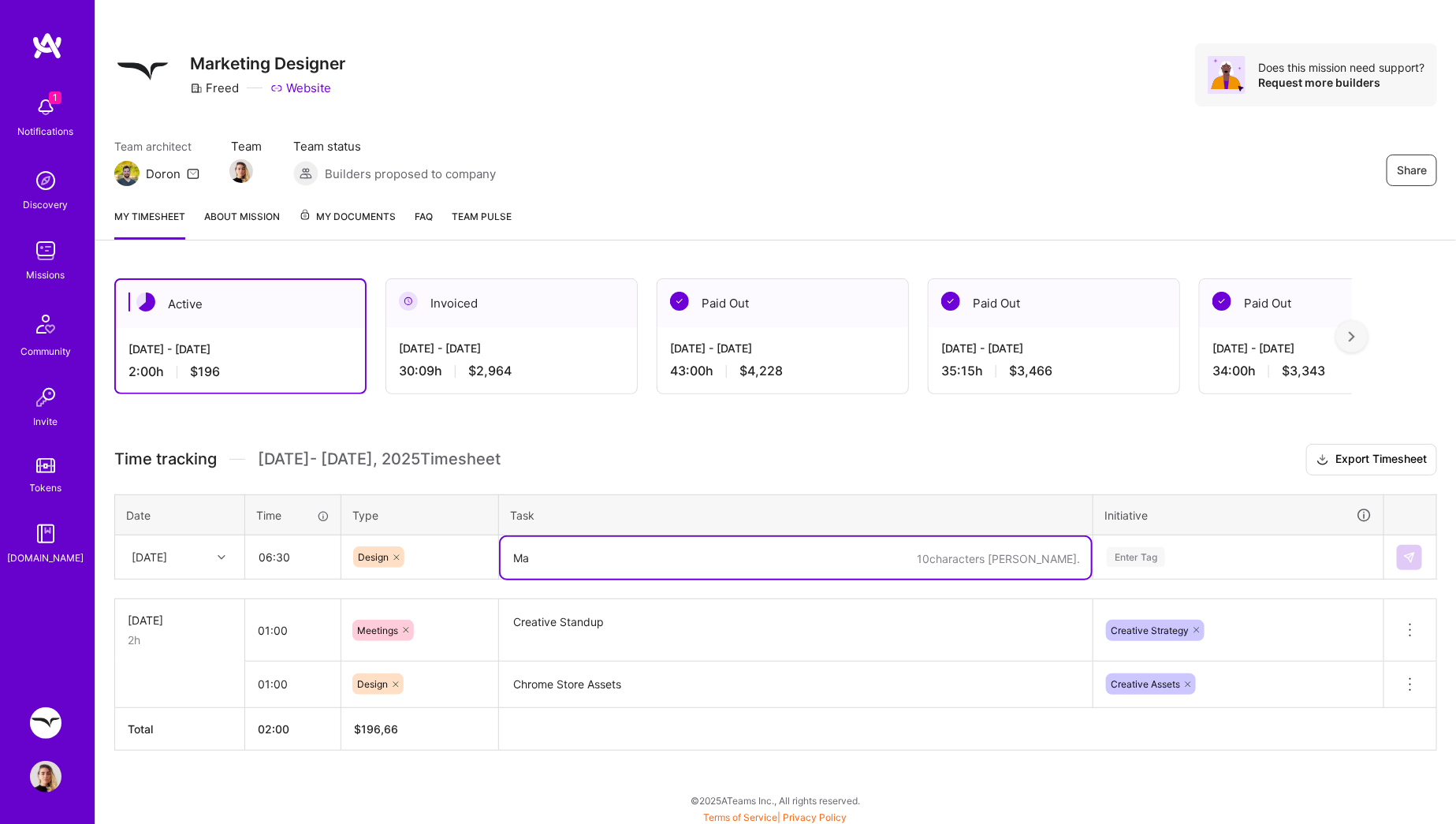
type textarea "M"
type textarea "Chrome Store Assets, Marketing UI EHR Push"
click at [1127, 549] on div "Enter Tag" at bounding box center [1238, 557] width 288 height 41
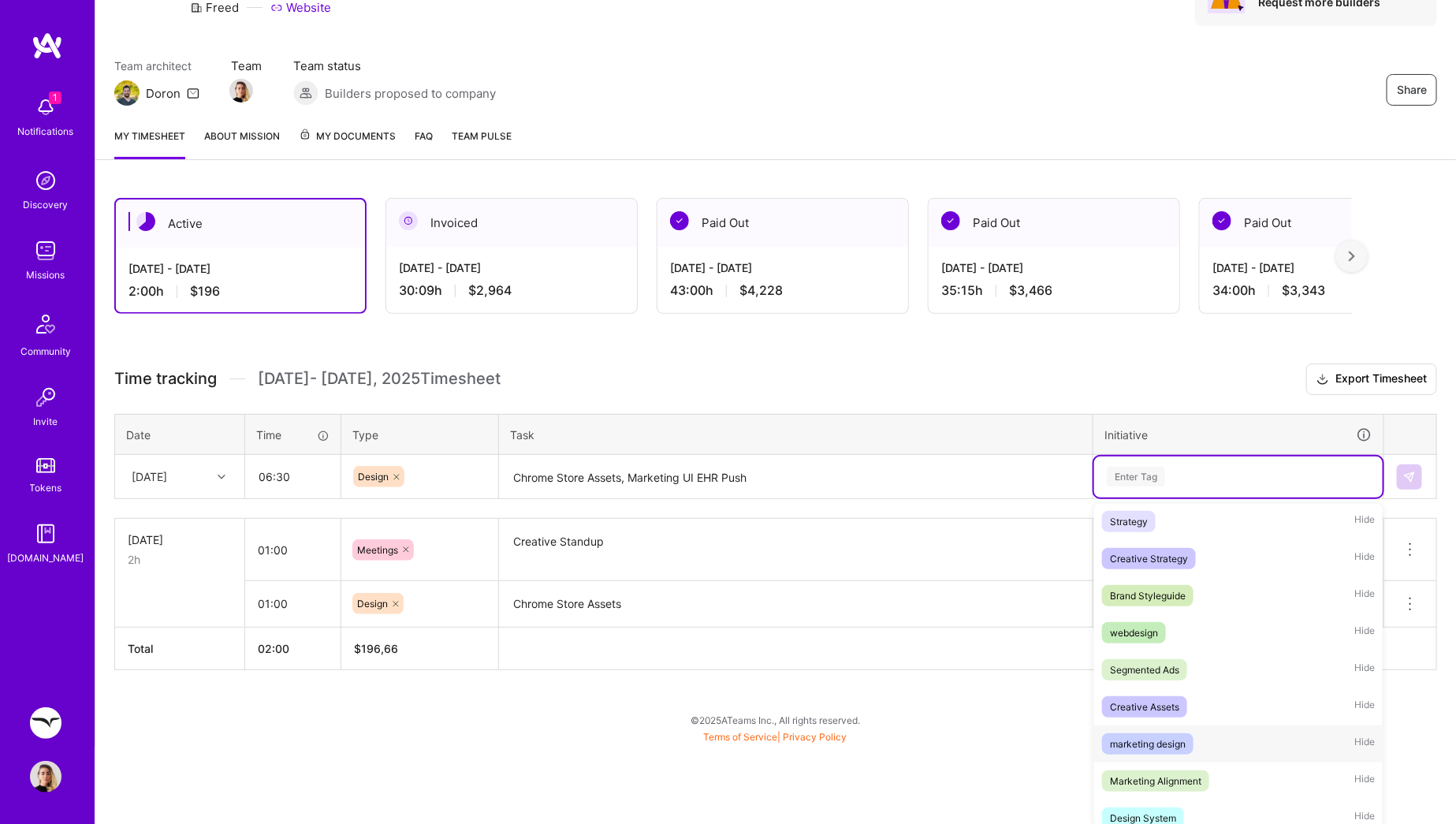
scroll to position [267, 0]
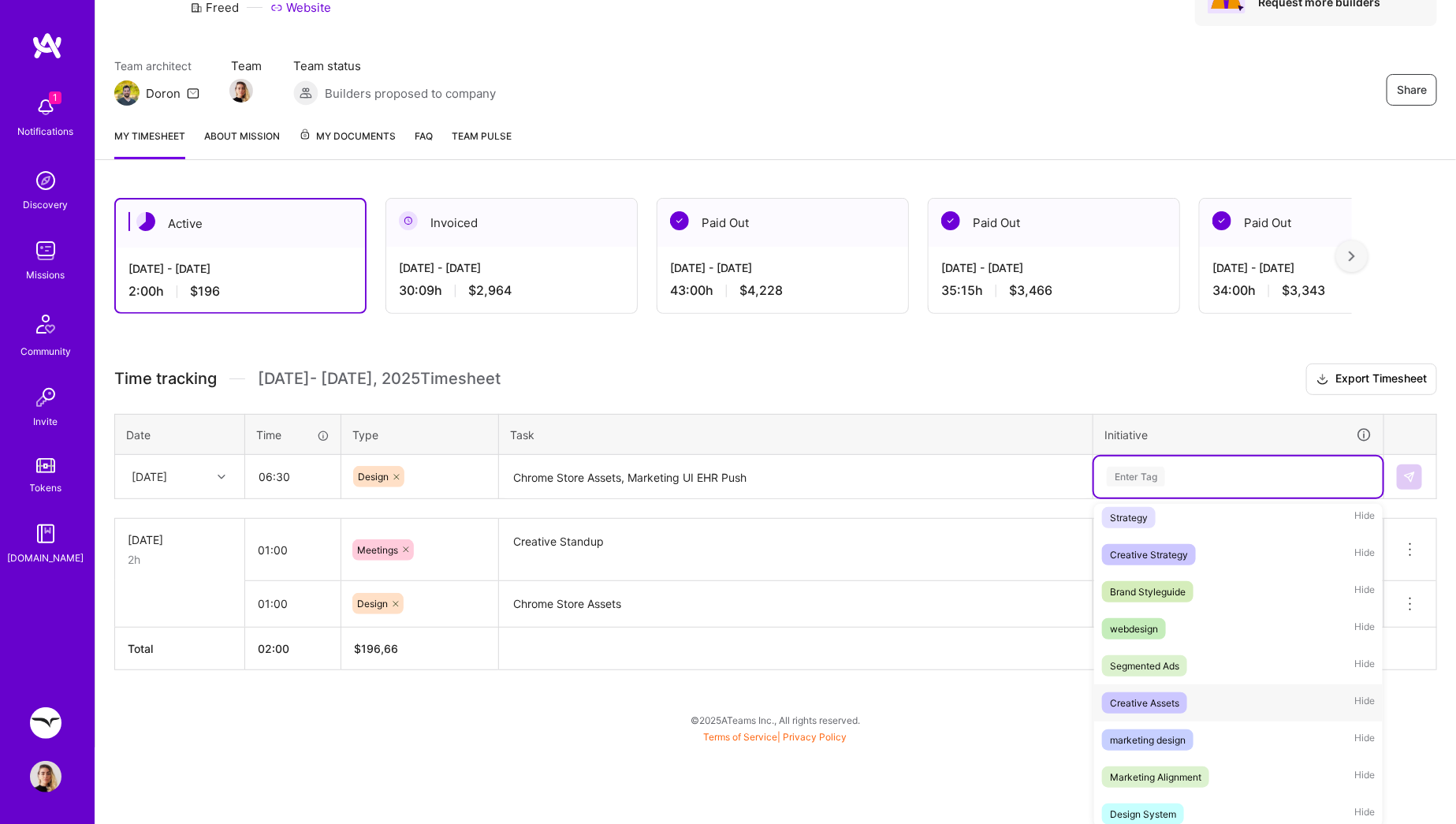
click at [1176, 699] on div "Creative Assets" at bounding box center [1145, 703] width 69 height 17
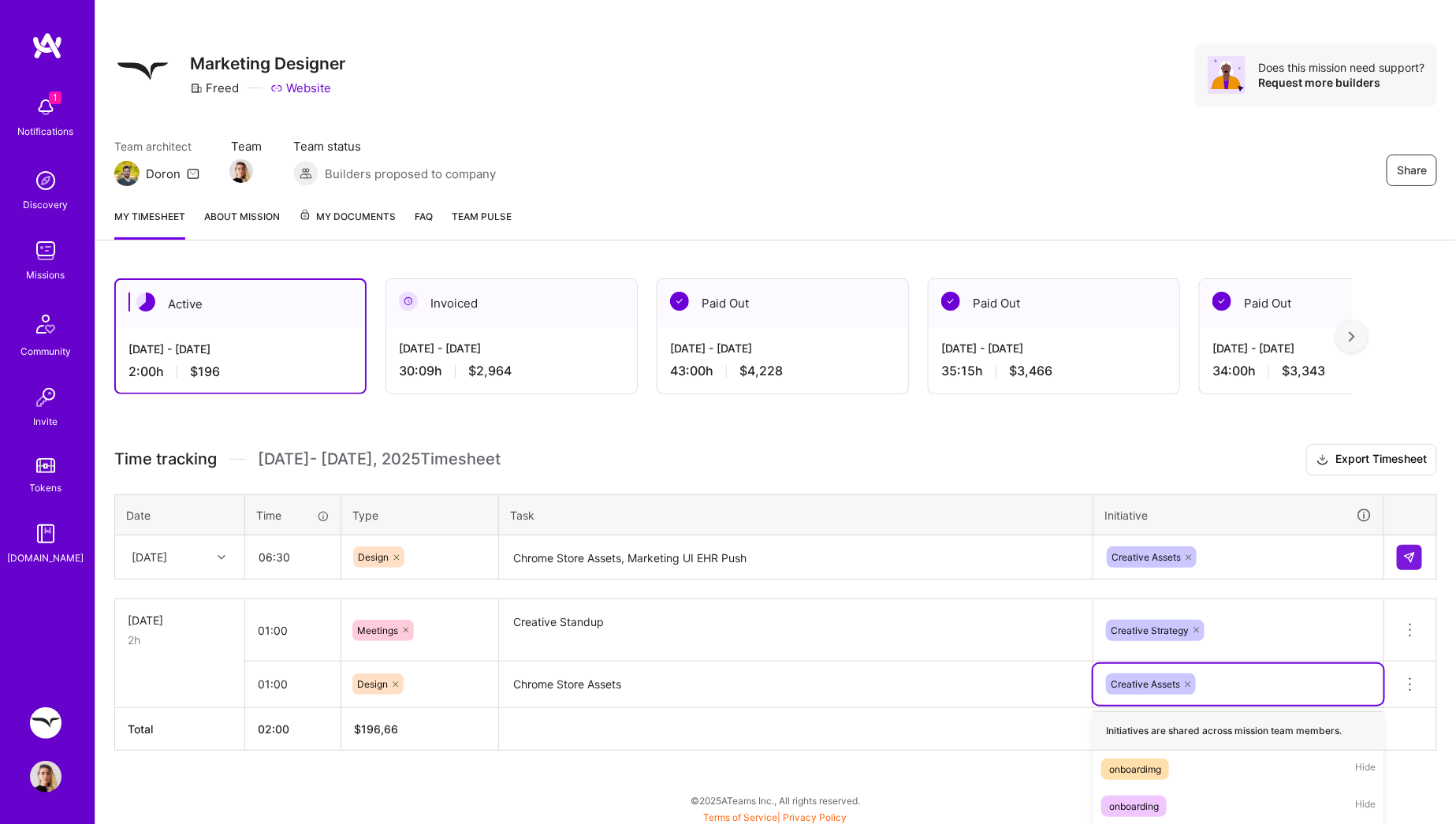
scroll to position [219, 0]
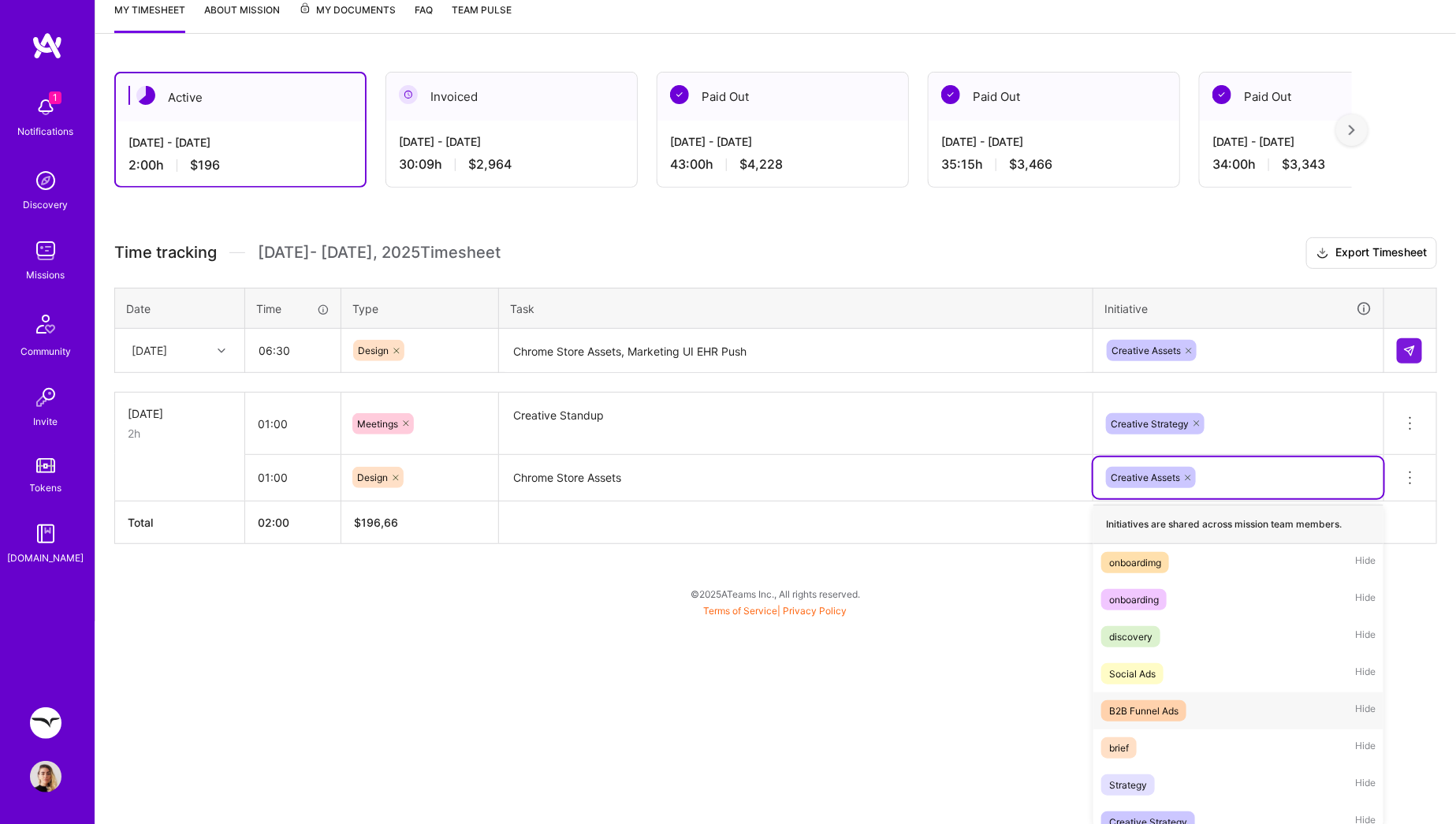
click at [1176, 498] on div "option B2B Funnel Ads focused, 5 of 24. 23 results available. Use Up and Down t…" at bounding box center [1238, 478] width 290 height 41
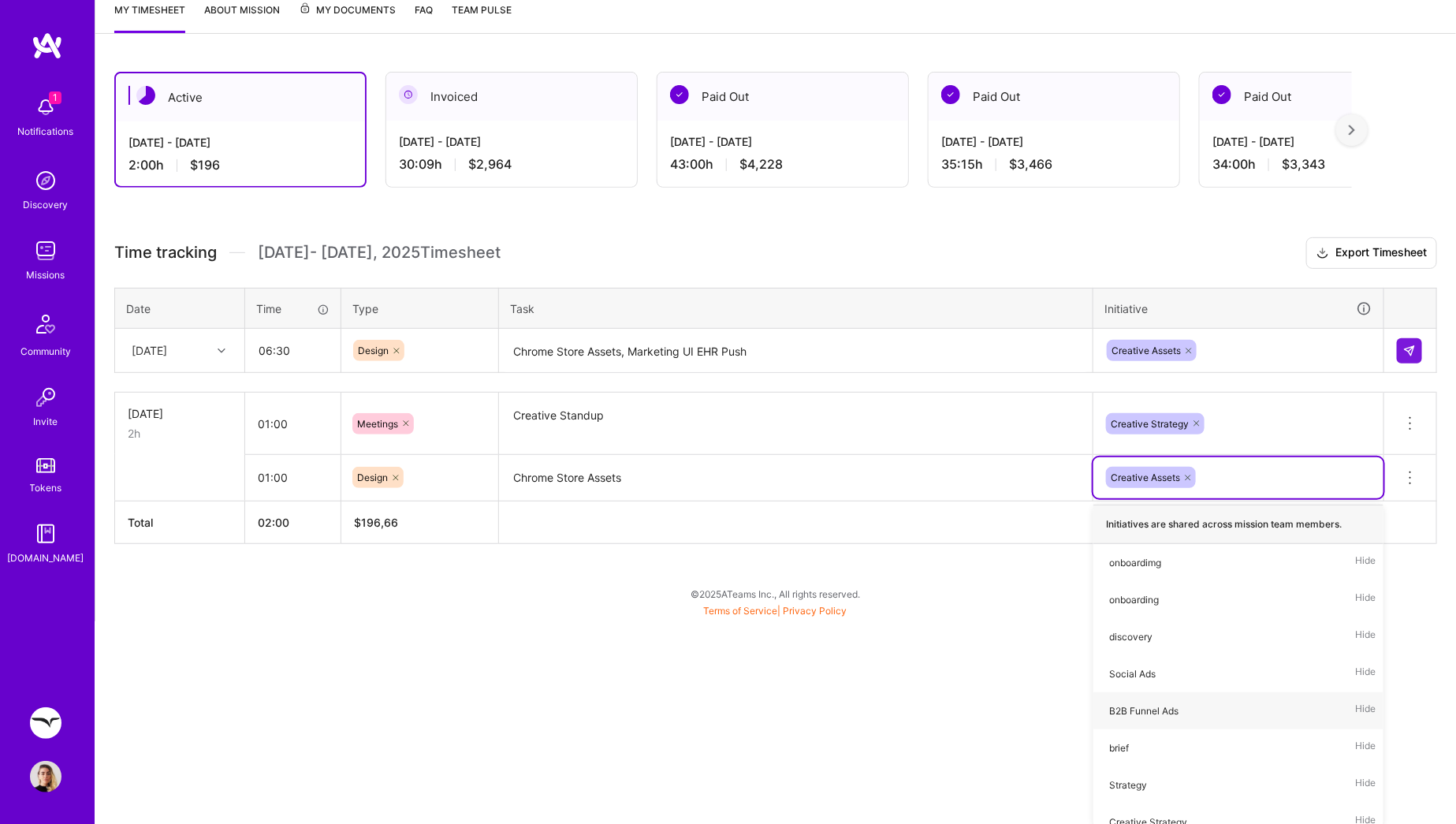
scroll to position [12, 0]
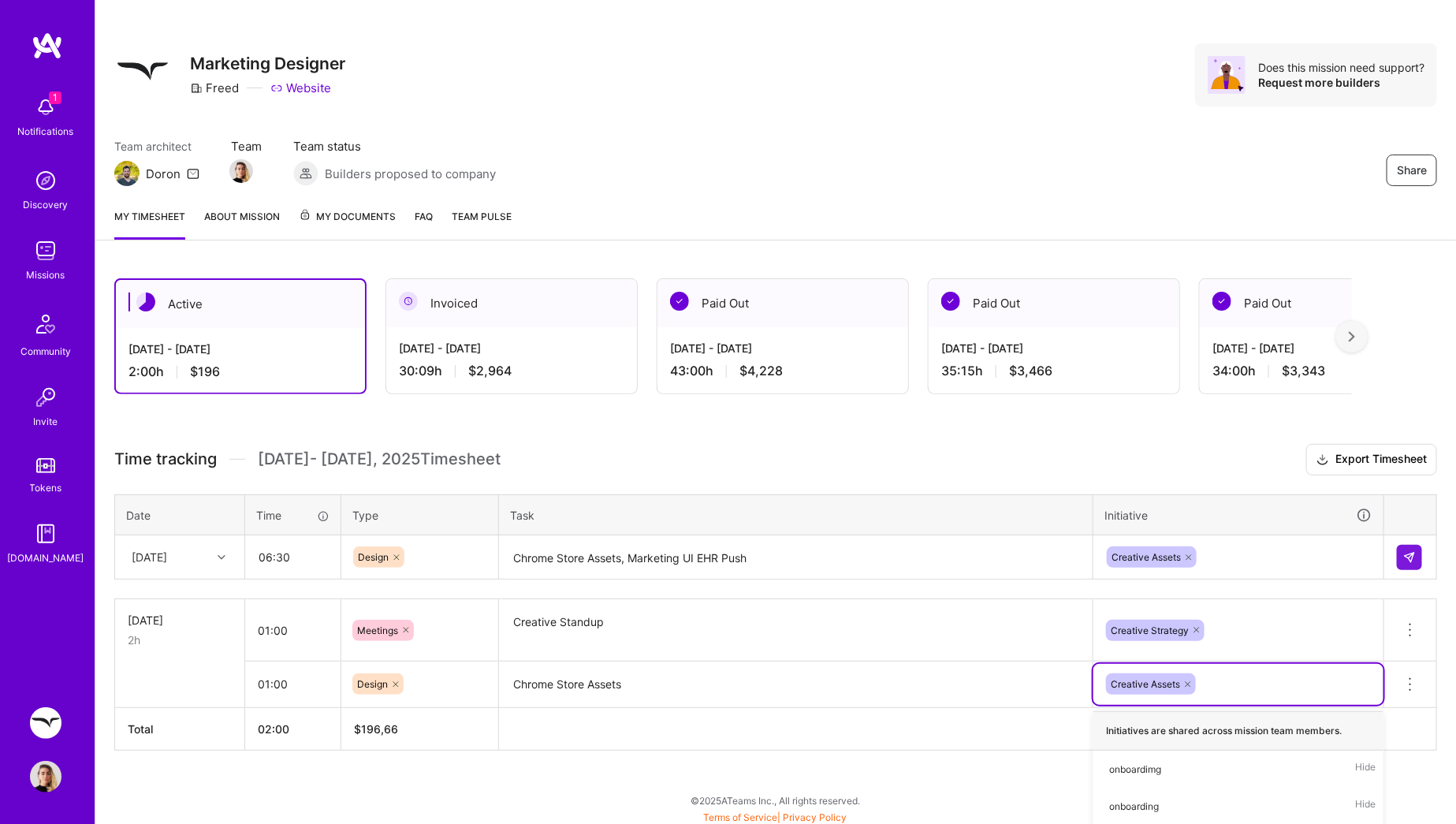
click at [914, 692] on html "1 1 Notifications Discovery Missions Community Invite Tokens A.Guide Freed: Mar…" at bounding box center [728, 404] width 1456 height 832
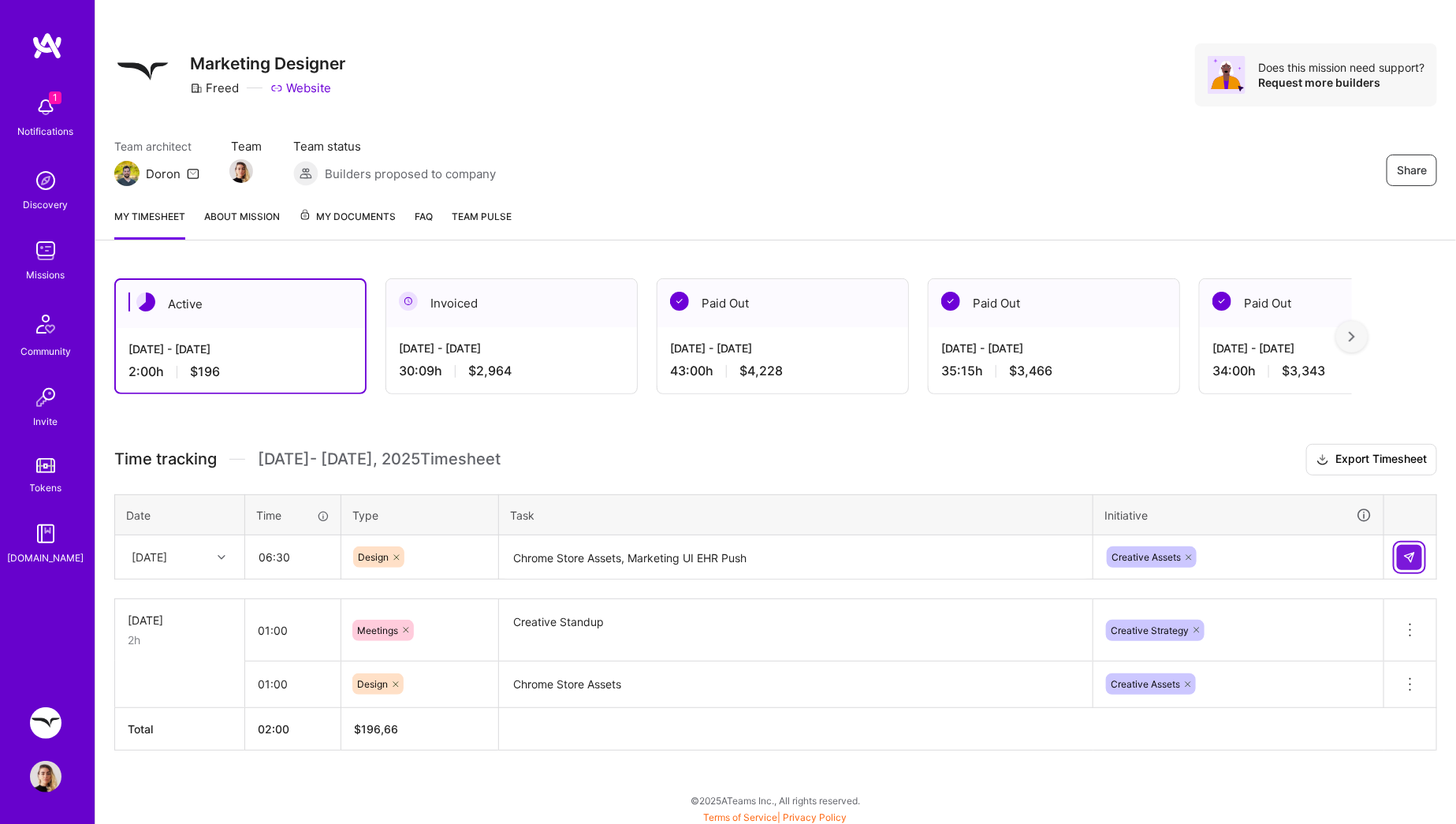
click at [1412, 556] on img at bounding box center [1410, 557] width 13 height 13
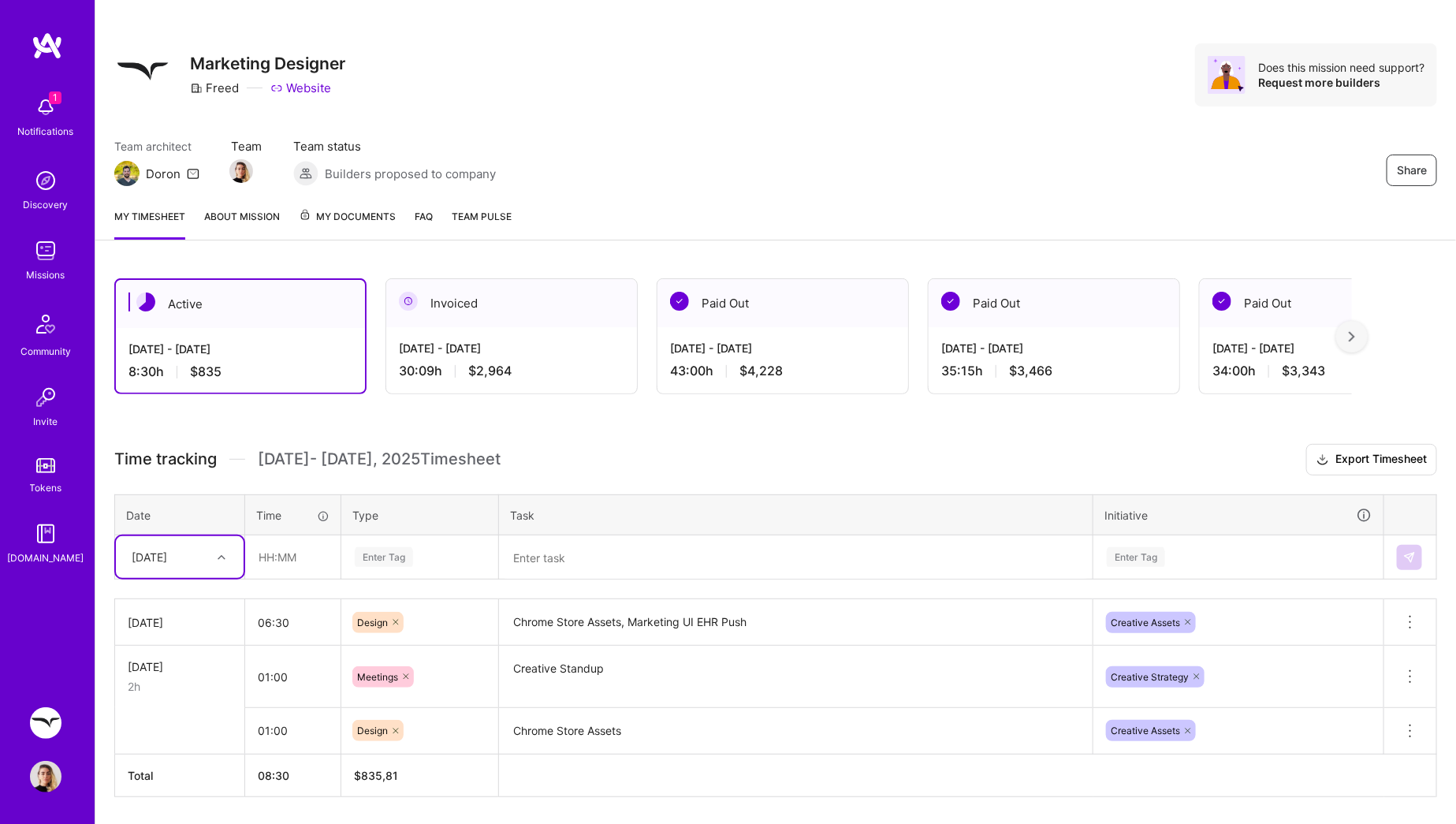
click at [225, 554] on div at bounding box center [223, 557] width 25 height 21
click at [194, 775] on div "Wed, Sep 24" at bounding box center [180, 775] width 128 height 30
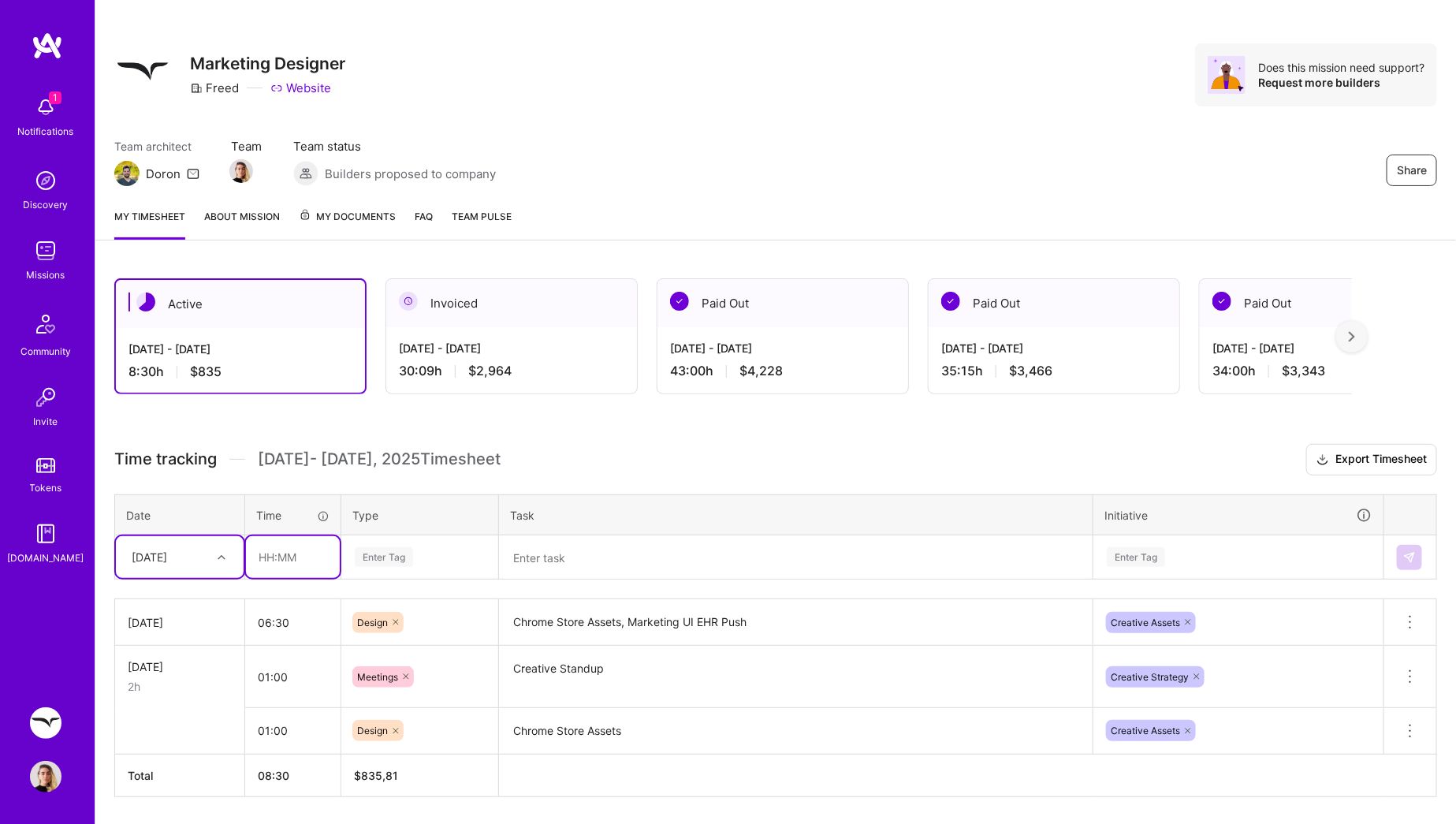
click at [301, 555] on input "text" at bounding box center [292, 557] width 94 height 41
type input "09:30"
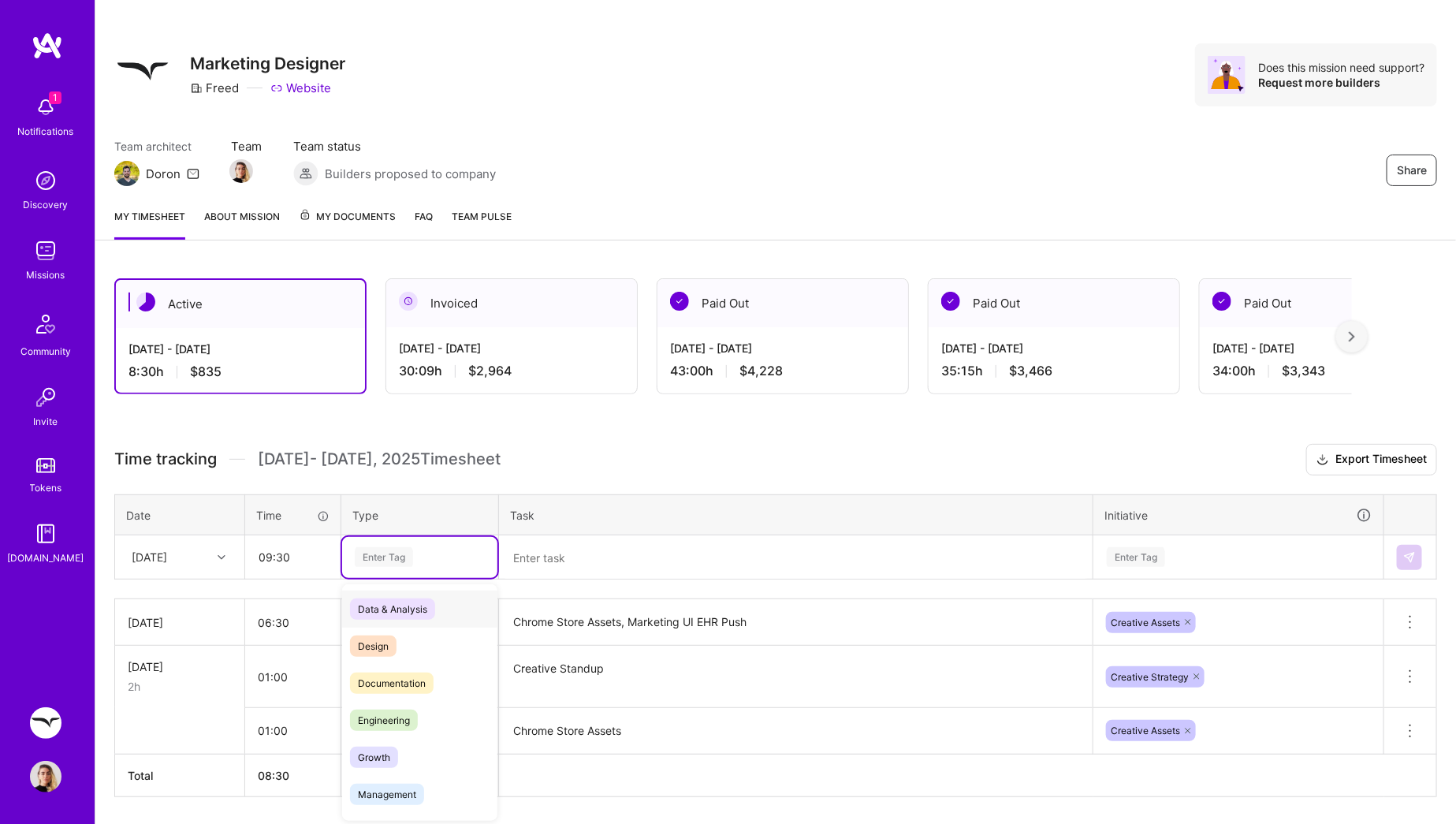
click at [373, 550] on div "Enter Tag" at bounding box center [383, 556] width 58 height 25
click at [374, 641] on span "Design" at bounding box center [373, 647] width 46 height 22
click at [563, 560] on textarea at bounding box center [796, 557] width 591 height 41
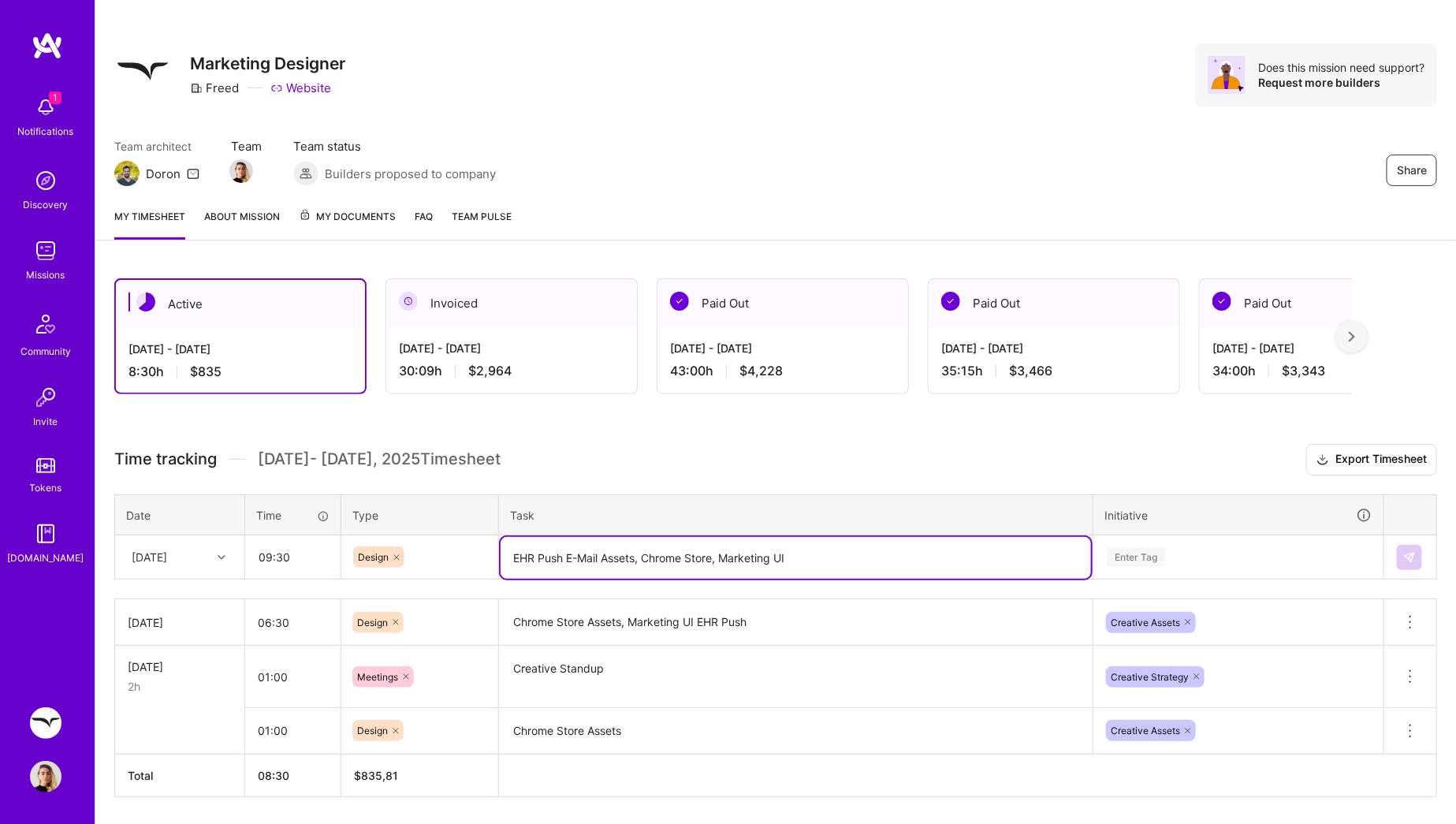
type textarea "EHR Push E-Mail Assets, Chrome Store, Marketing UI"
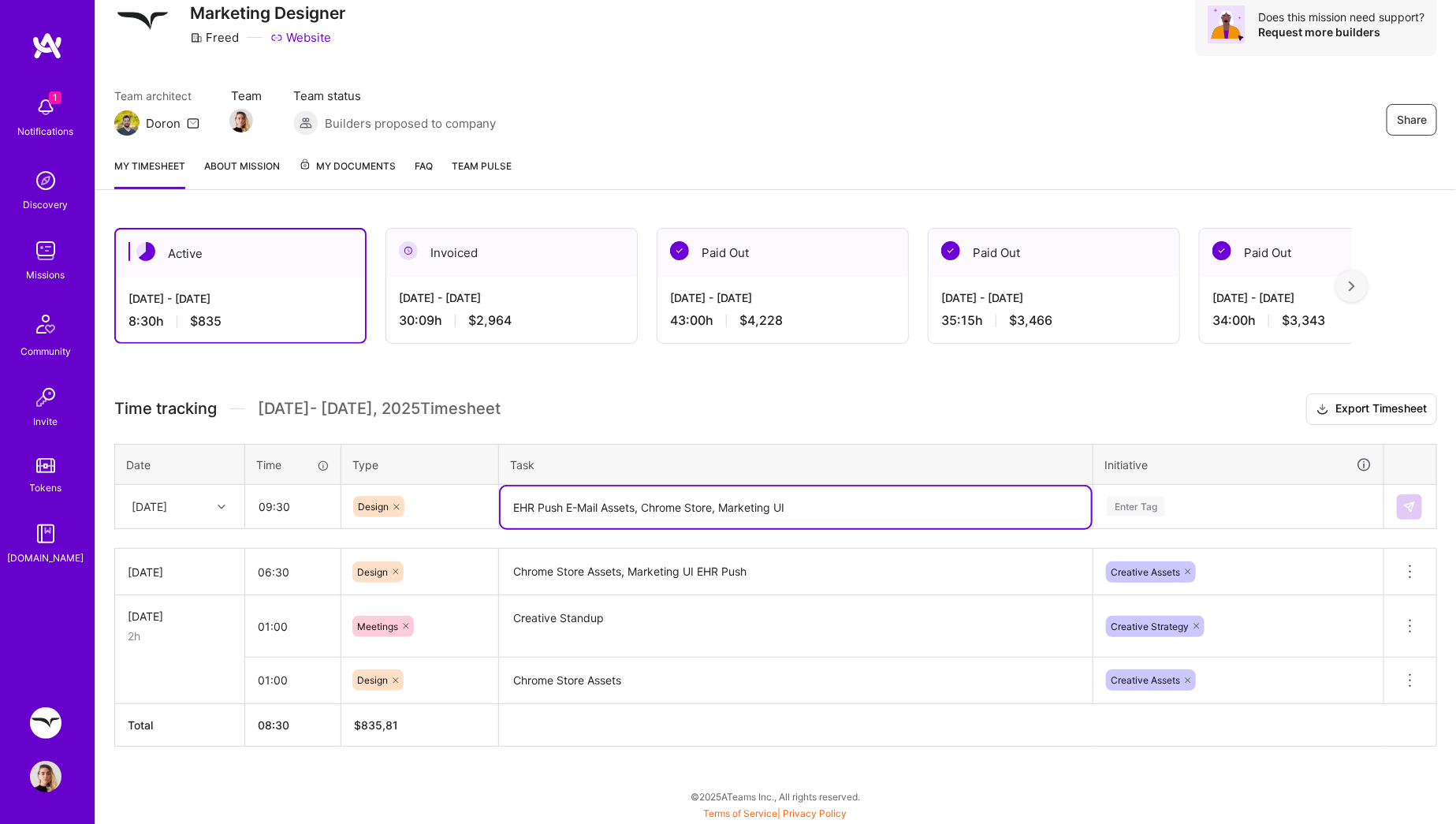
click at [1141, 528] on div "Enter Tag" at bounding box center [1238, 507] width 288 height 41
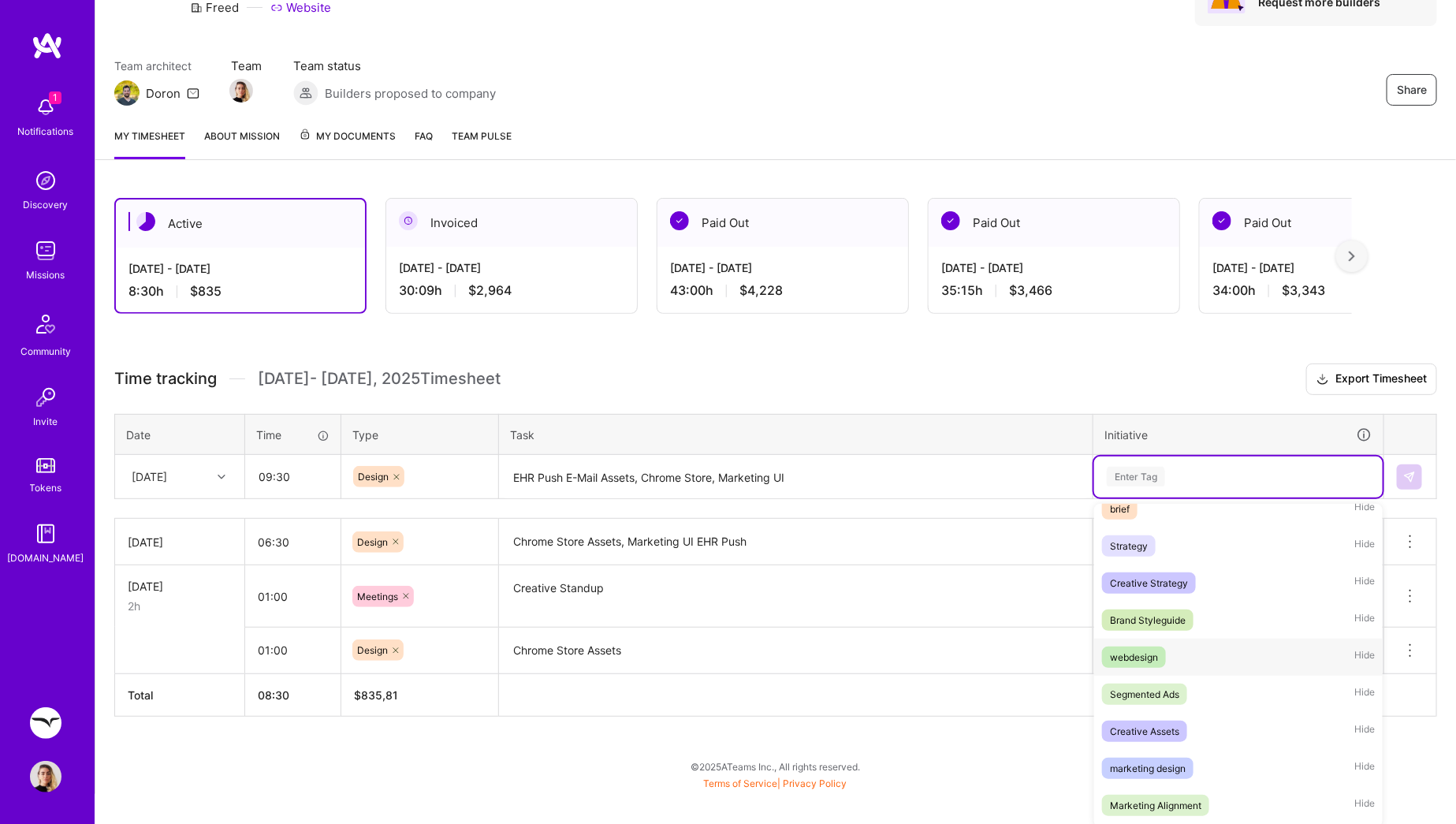
scroll to position [263, 0]
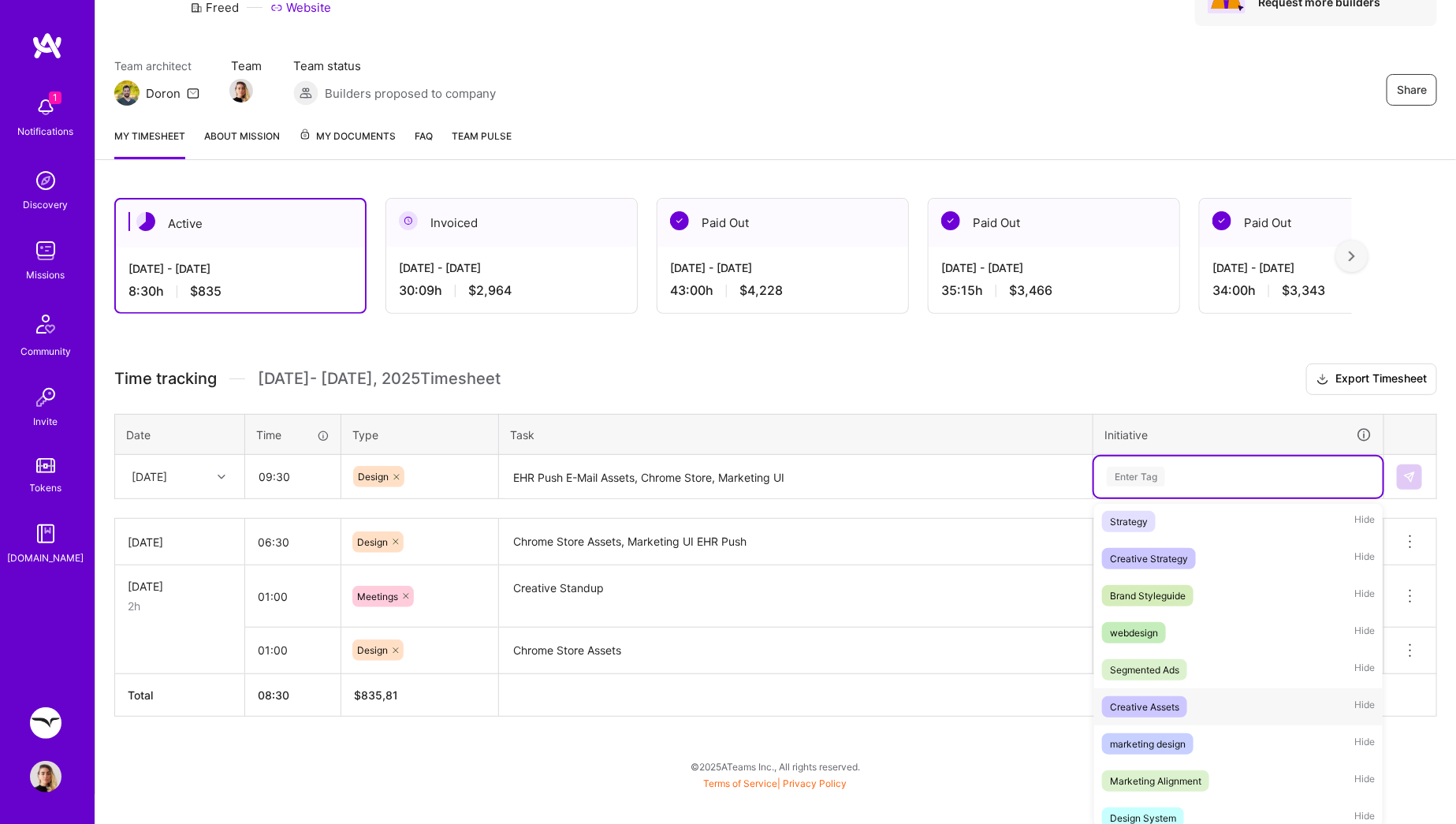
click at [1158, 703] on div "Creative Assets" at bounding box center [1145, 707] width 69 height 17
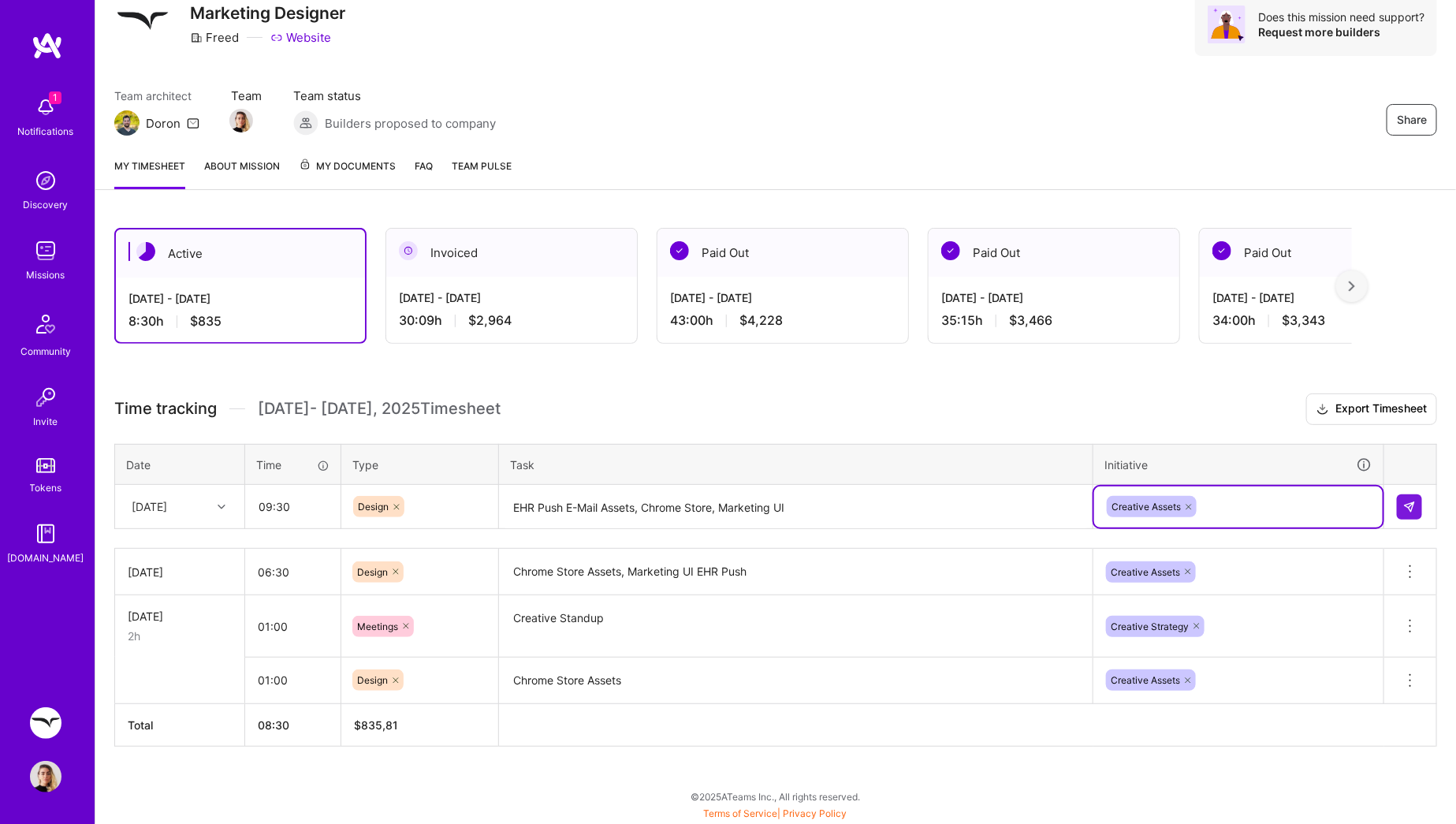
scroll to position [57, 0]
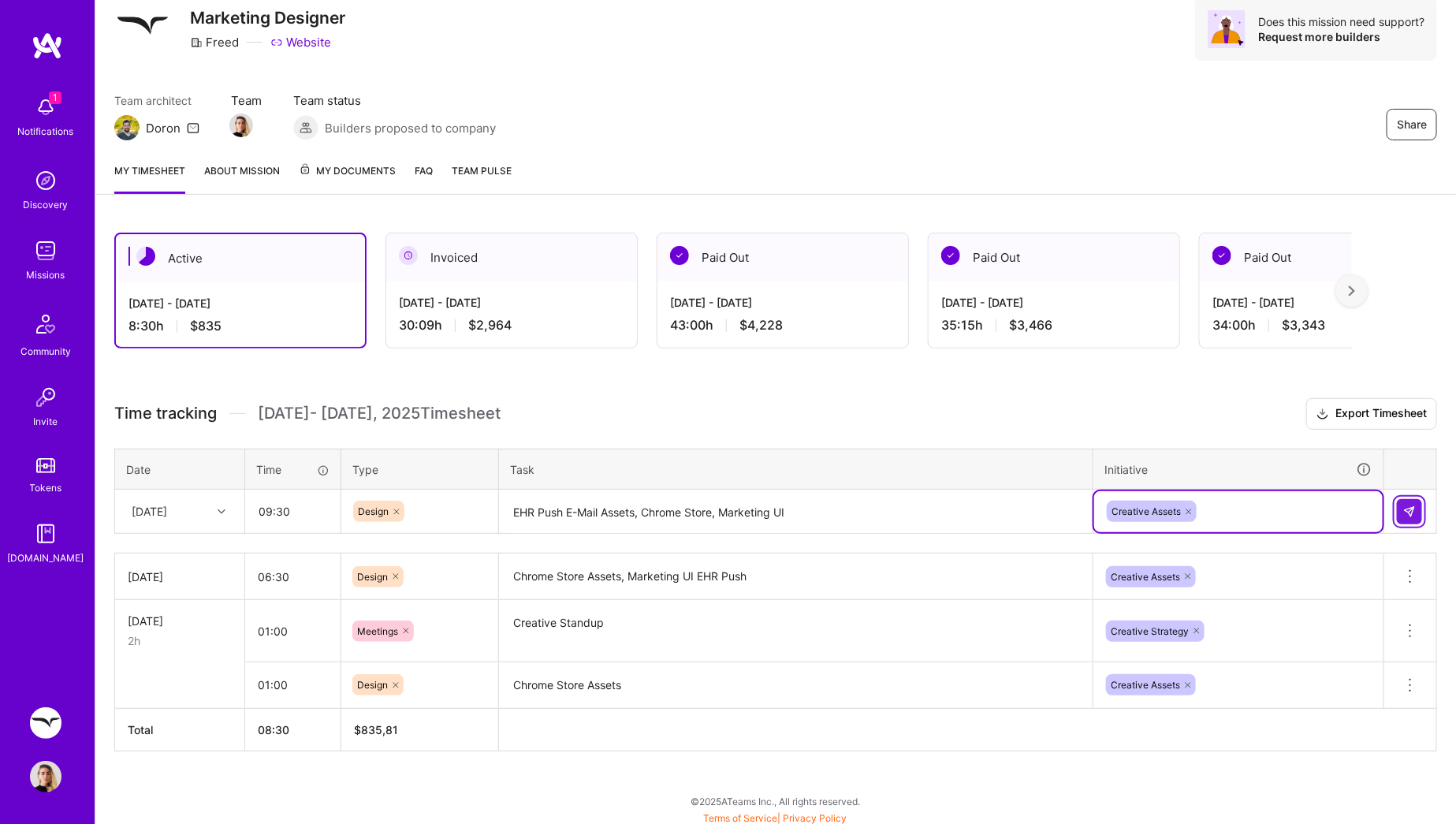
click at [1409, 507] on img at bounding box center [1410, 511] width 13 height 13
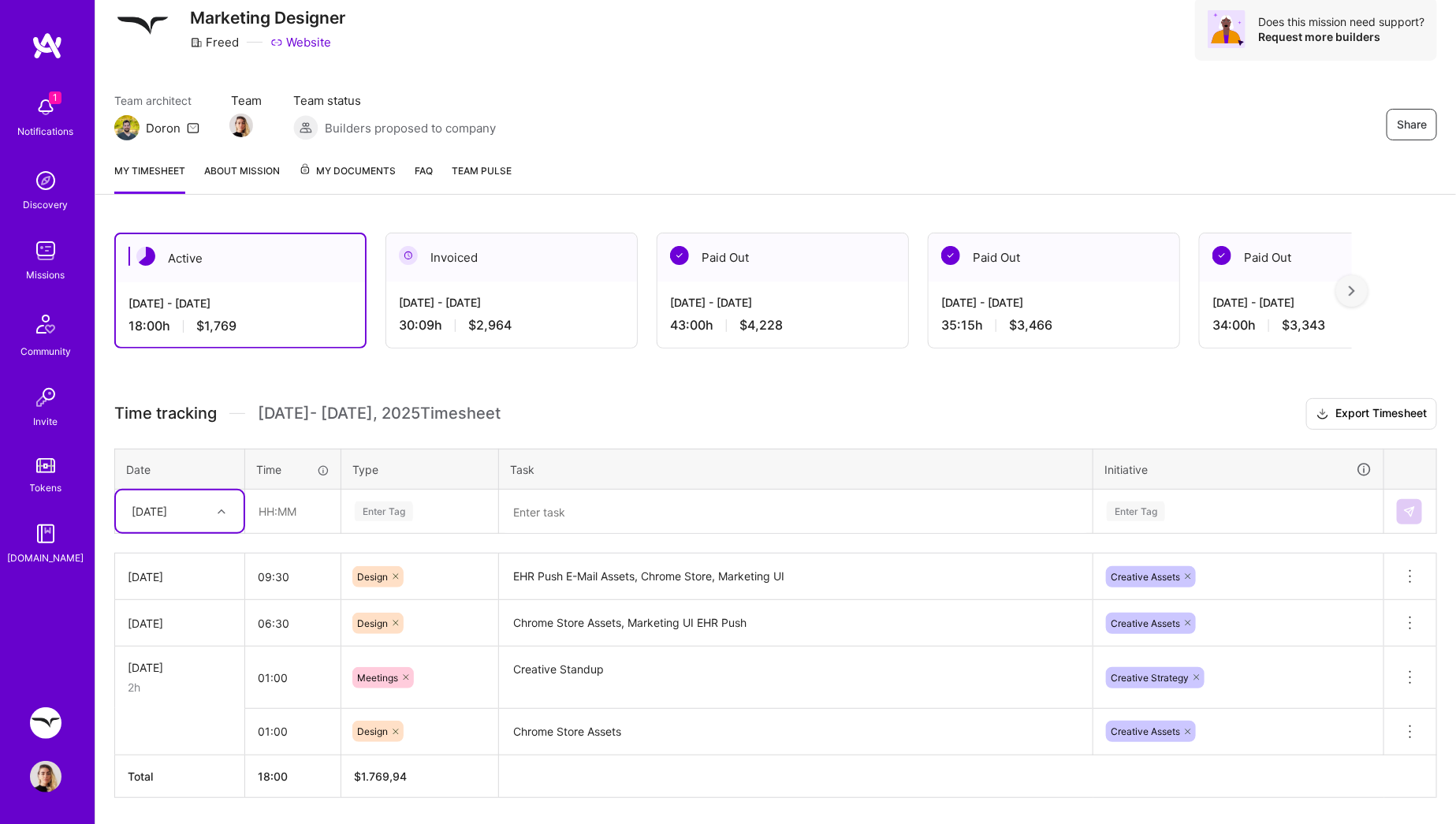
click at [222, 511] on icon at bounding box center [222, 512] width 8 height 8
click at [273, 508] on input "text" at bounding box center [292, 511] width 94 height 41
click at [410, 506] on div "Enter Tag" at bounding box center [383, 511] width 58 height 25
type input "01:00"
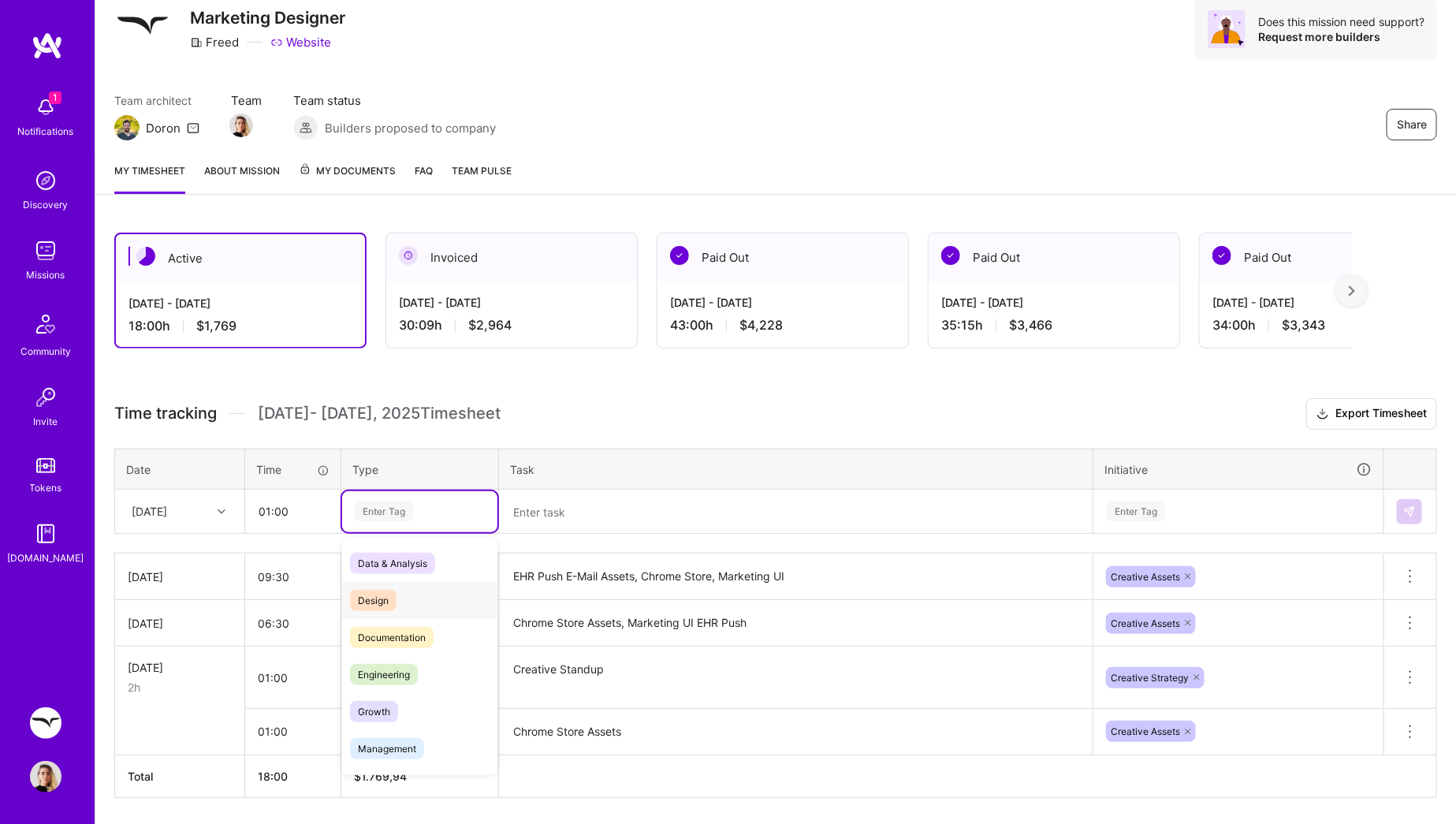
click at [391, 592] on span "Design" at bounding box center [373, 601] width 46 height 22
click at [584, 527] on textarea at bounding box center [796, 512] width 591 height 41
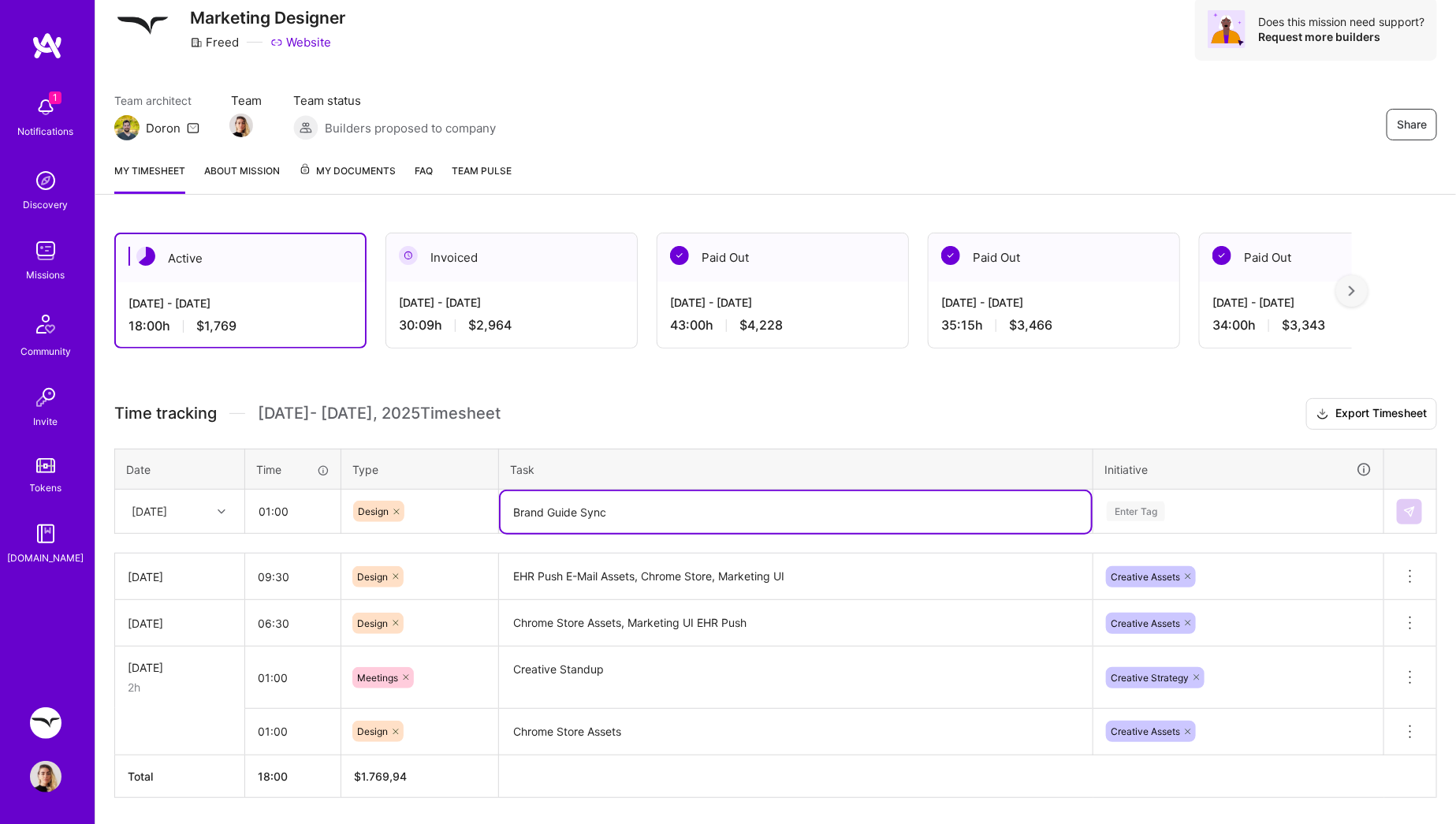
type textarea "Brand Guide Sync"
click at [1144, 504] on div "Enter Tag" at bounding box center [1136, 511] width 58 height 25
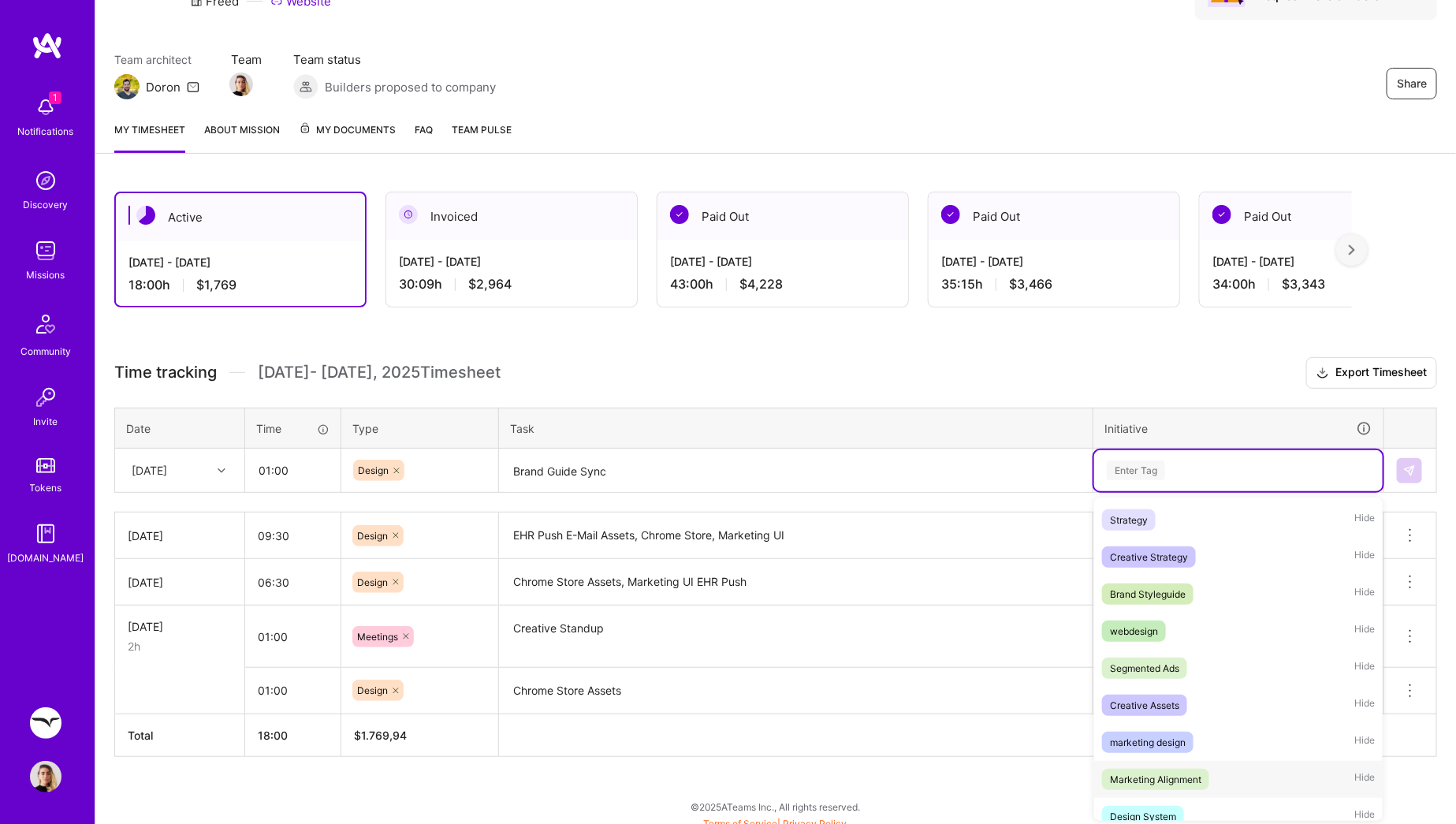
scroll to position [235, 0]
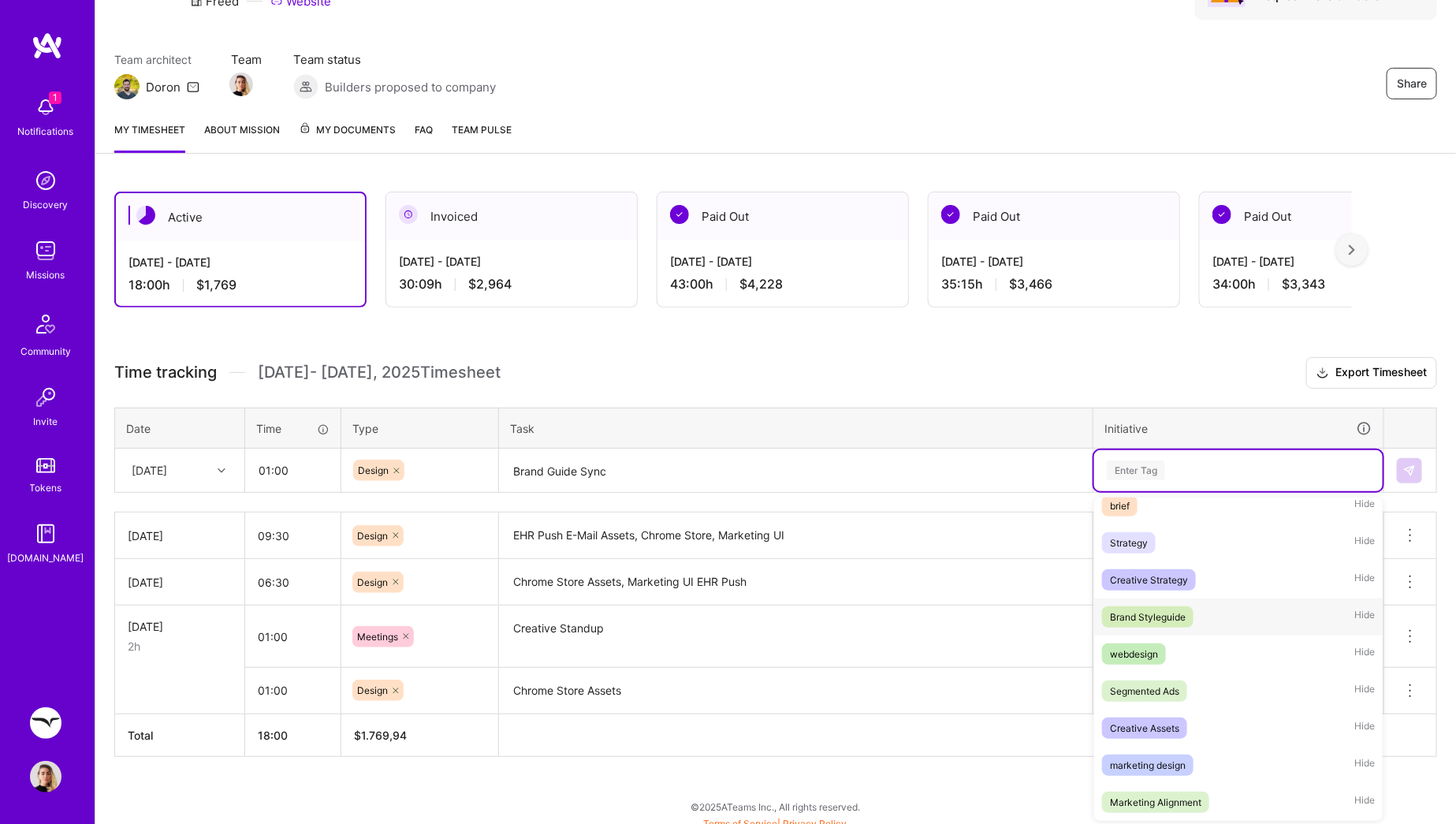
click at [1155, 609] on div "Brand Styleguide" at bounding box center [1148, 616] width 76 height 17
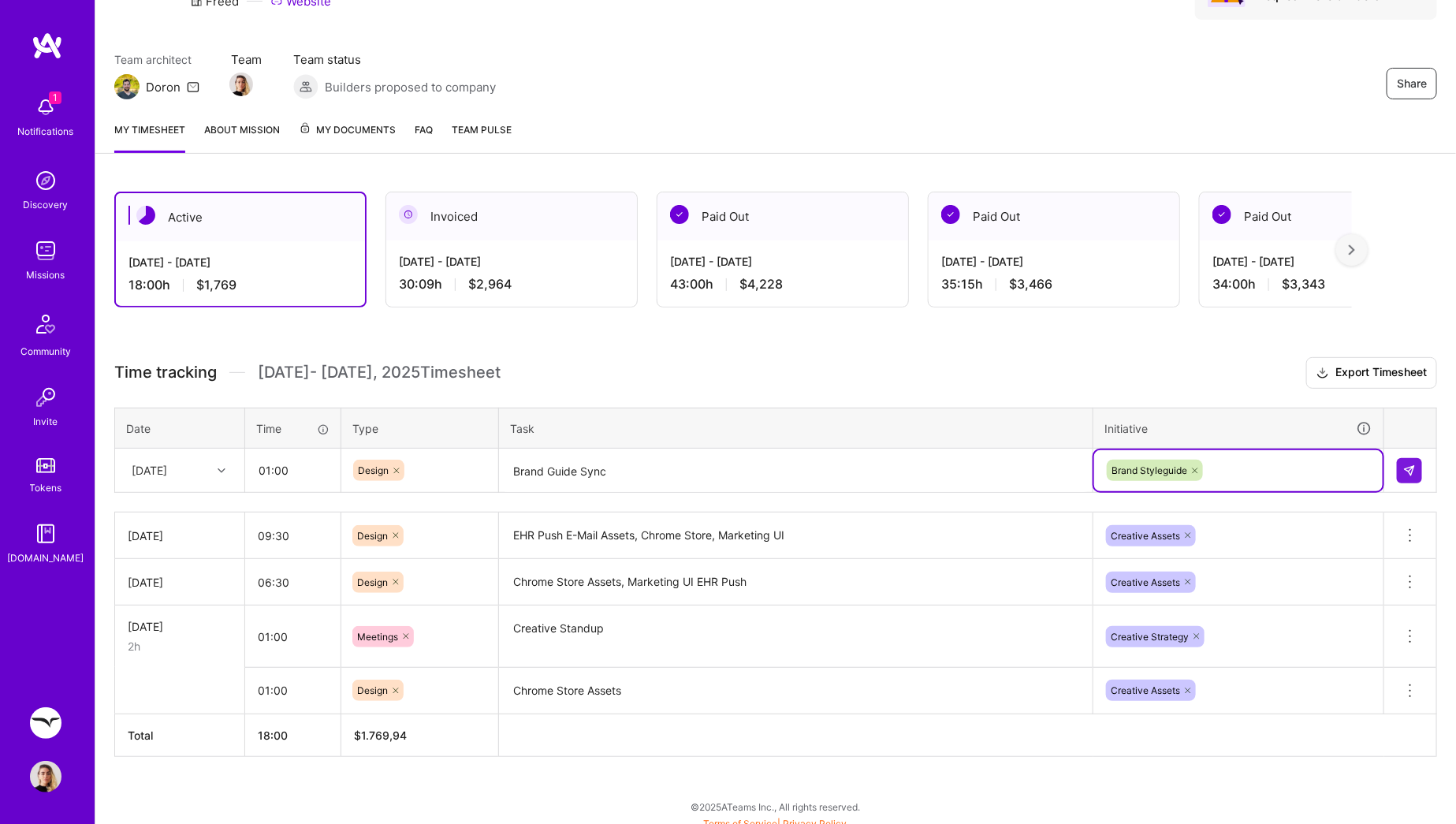
click at [393, 466] on icon at bounding box center [397, 471] width 10 height 10
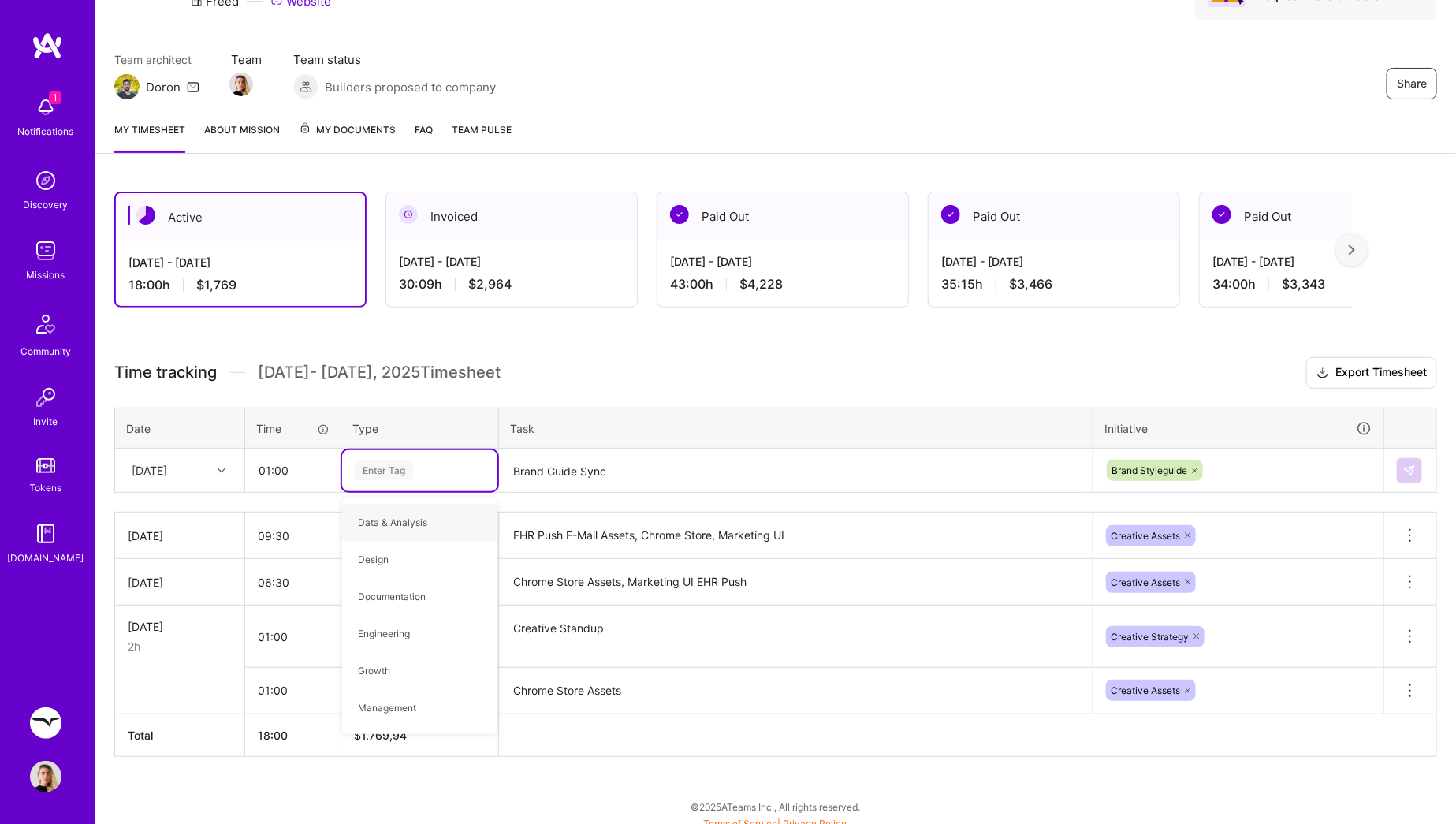
click at [393, 466] on div "Enter Tag" at bounding box center [383, 470] width 58 height 25
click at [386, 588] on span "Meetings" at bounding box center [379, 588] width 57 height 22
click at [1410, 465] on img at bounding box center [1410, 471] width 13 height 13
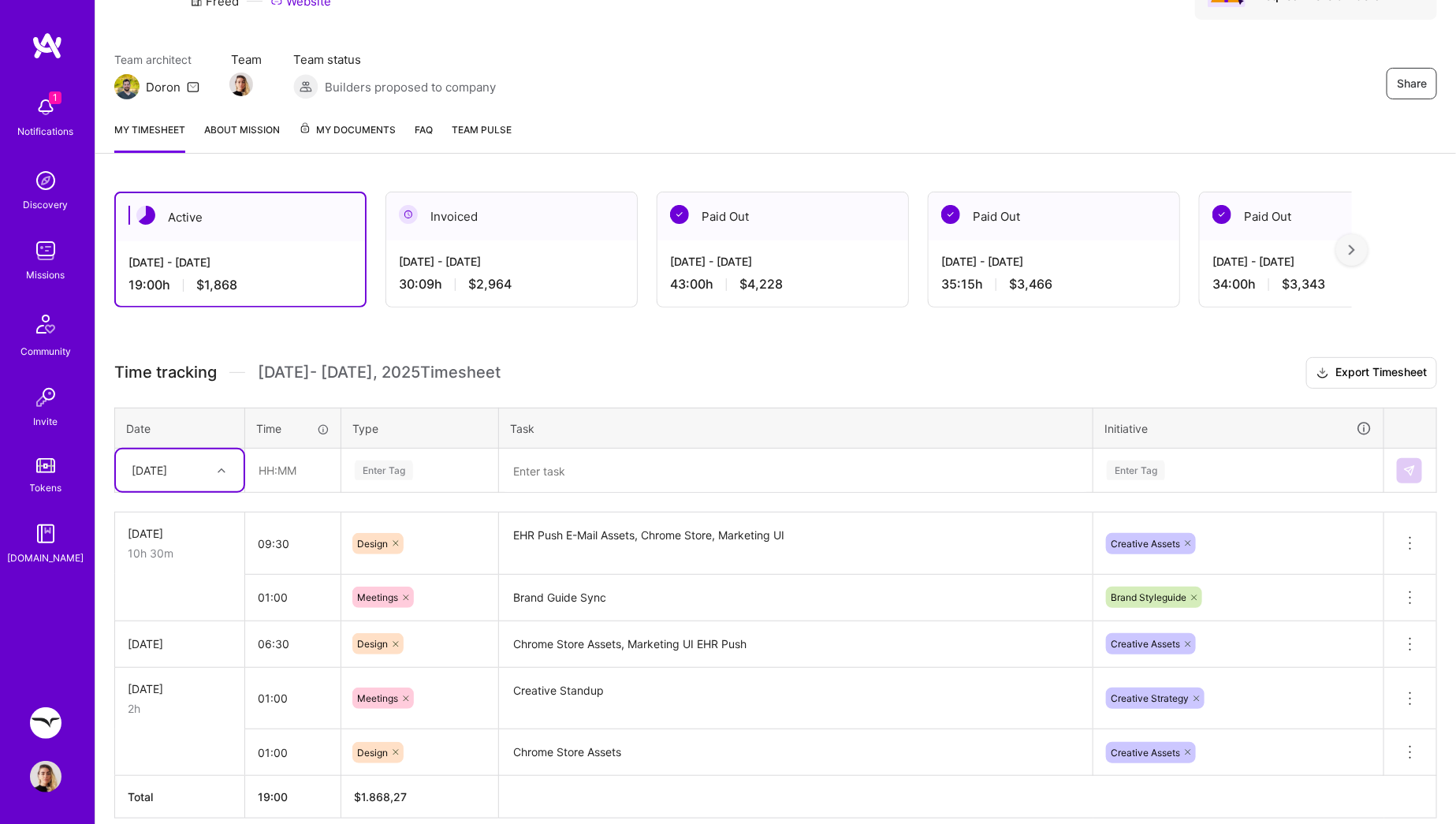
click at [222, 470] on icon at bounding box center [222, 471] width 8 height 8
click at [188, 709] on div "Thu, Sep 25" at bounding box center [180, 718] width 128 height 30
click at [294, 492] on div "Time tracking Sep 16 - Sep 30 , 2025 Timesheet Export Timesheet Date Time Type …" at bounding box center [776, 588] width 1323 height 462
click at [285, 470] on input "text" at bounding box center [292, 471] width 94 height 41
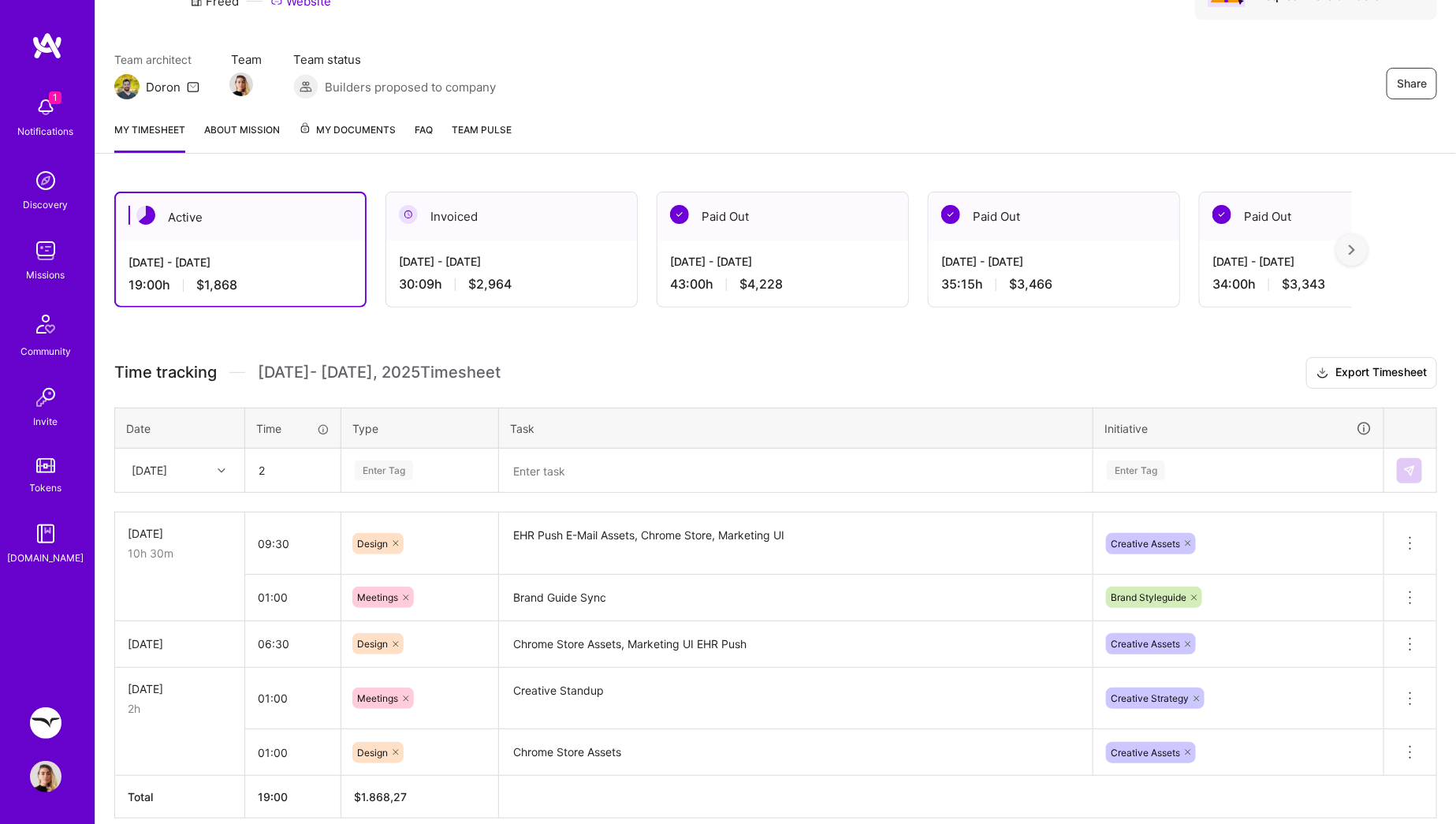
click at [375, 468] on div "Enter Tag" at bounding box center [383, 470] width 58 height 25
type input "02:00"
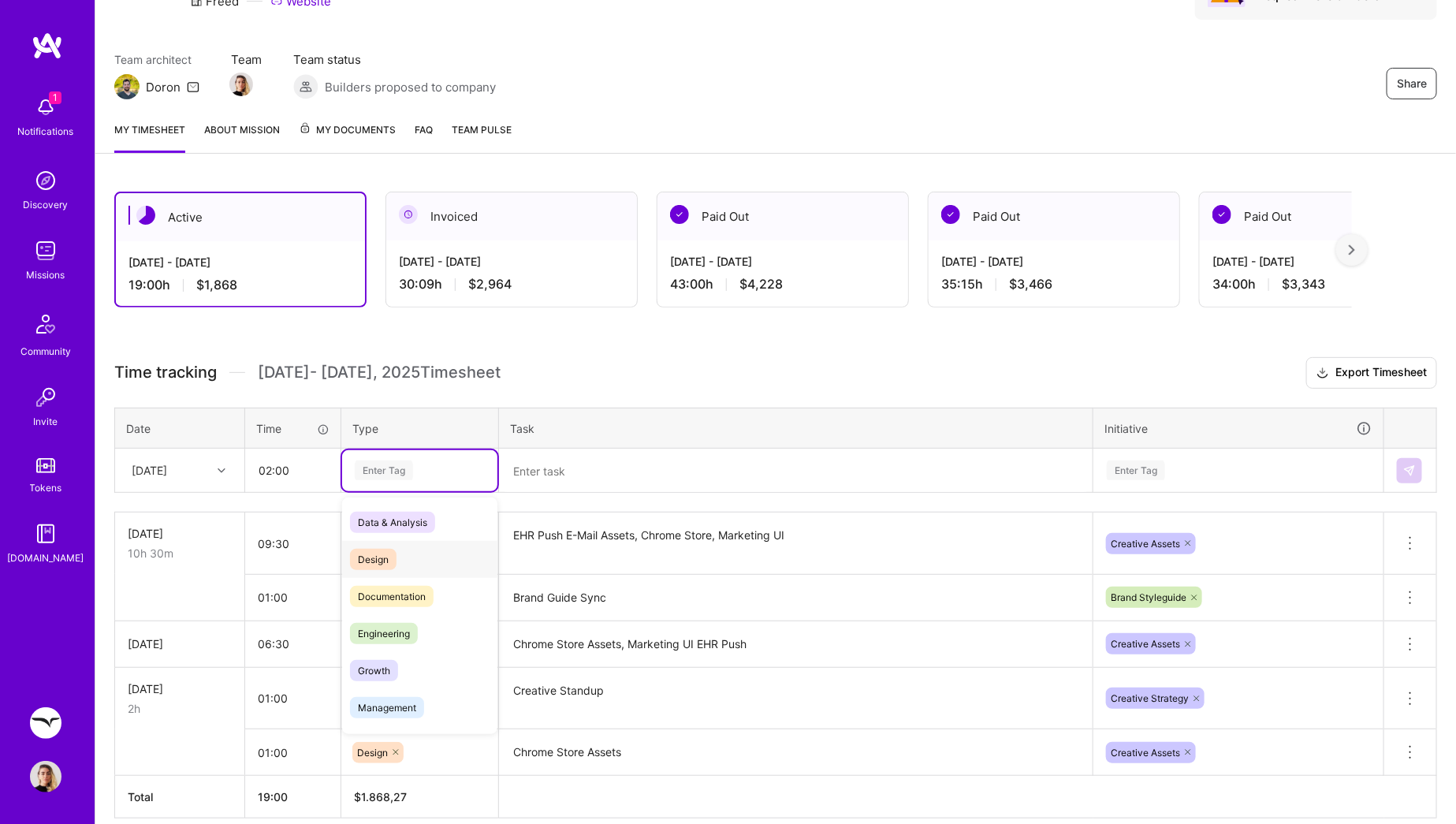
click at [382, 552] on span "Design" at bounding box center [373, 559] width 46 height 22
click at [576, 637] on textarea "Chrome Store Assets, Marketing UI EHR Push" at bounding box center [796, 645] width 591 height 43
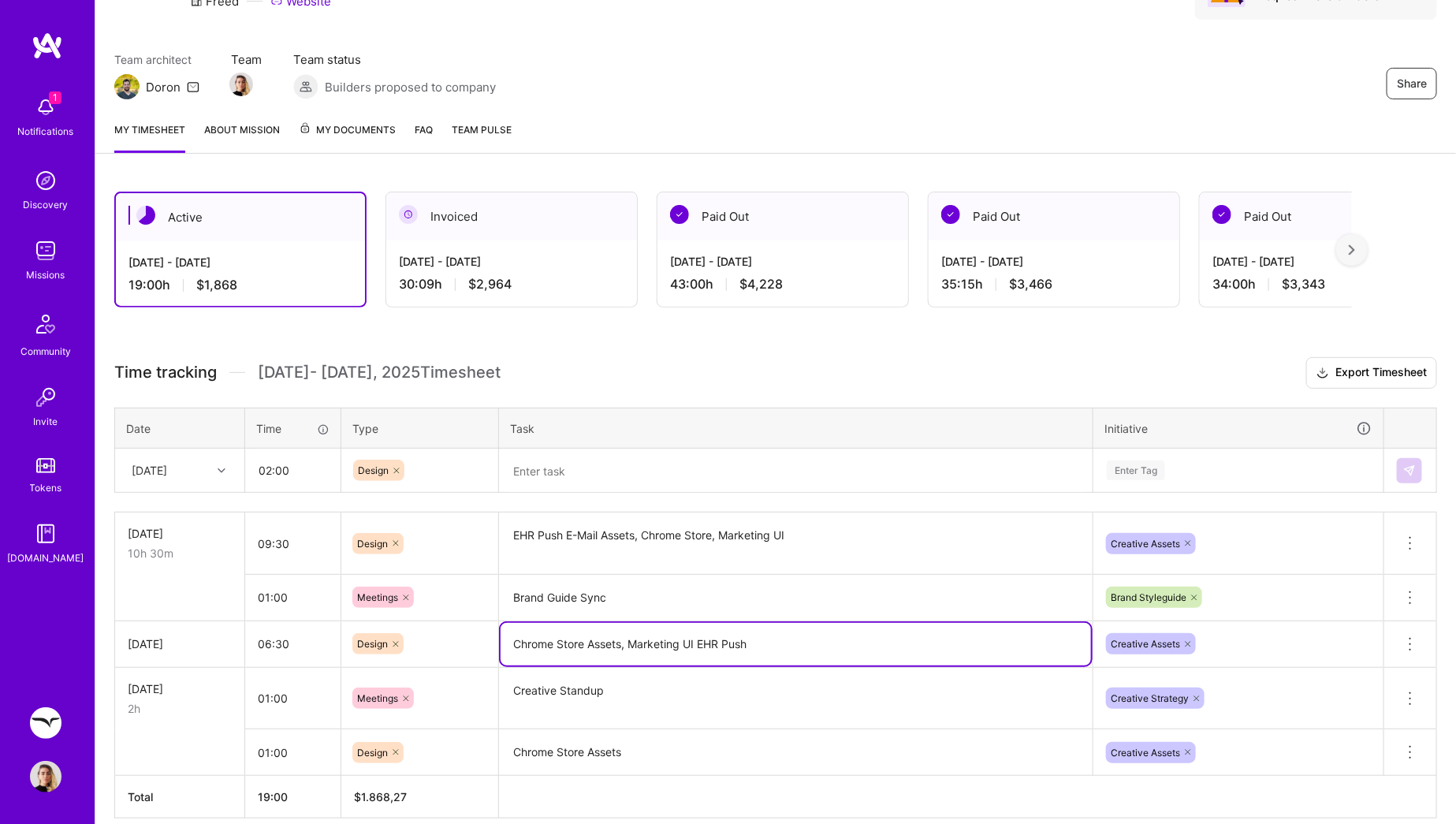
click at [576, 637] on textarea "Chrome Store Assets, Marketing UI EHR Push" at bounding box center [796, 644] width 591 height 42
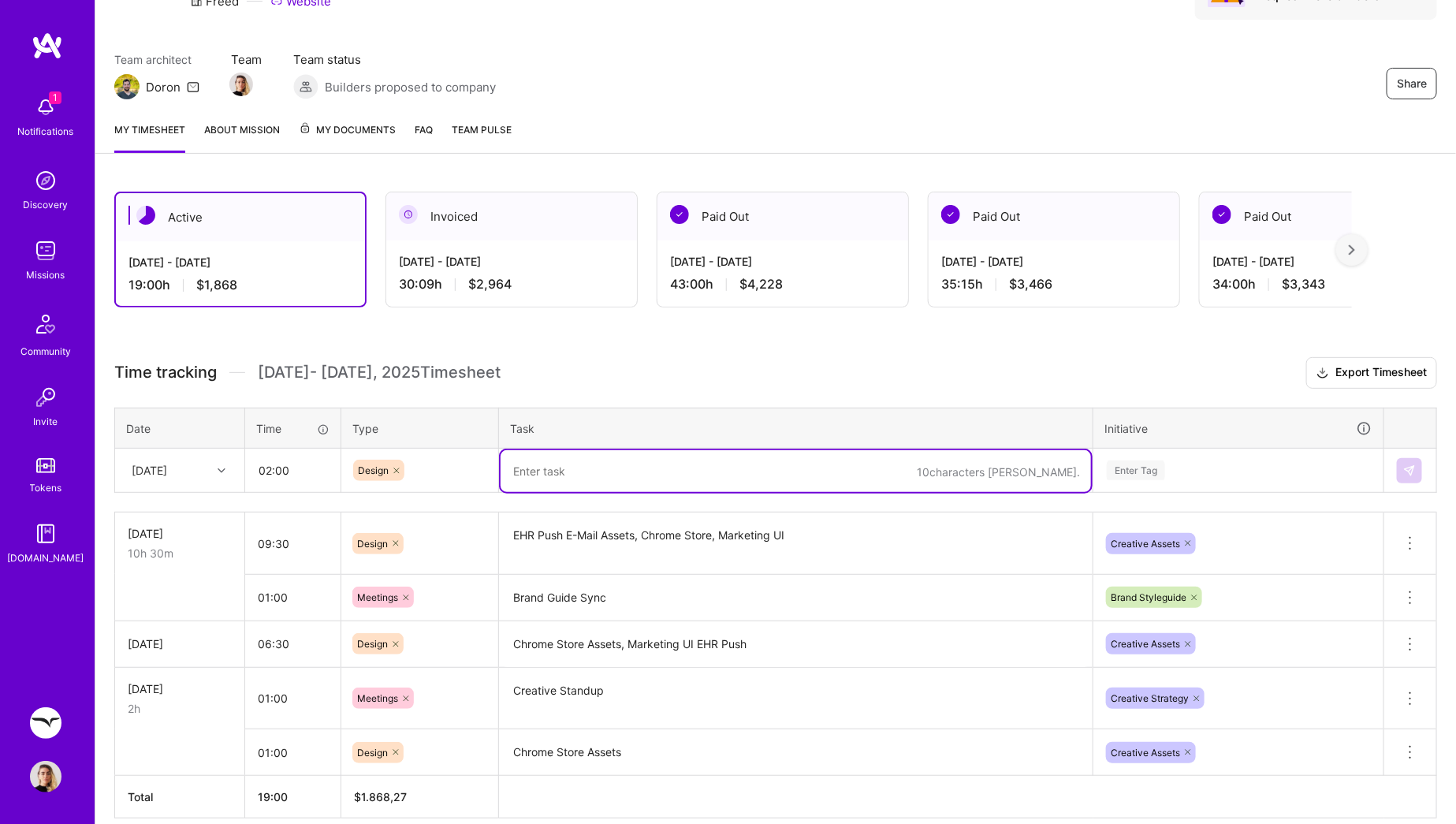
click at [591, 461] on textarea at bounding box center [796, 471] width 591 height 41
paste textarea "Chrome Store Assets, Marketing UI EHR Push"
type textarea "Chrome Store Assets, Marketing UI EHR Push"
click at [1133, 460] on div "Enter Tag" at bounding box center [1136, 470] width 58 height 25
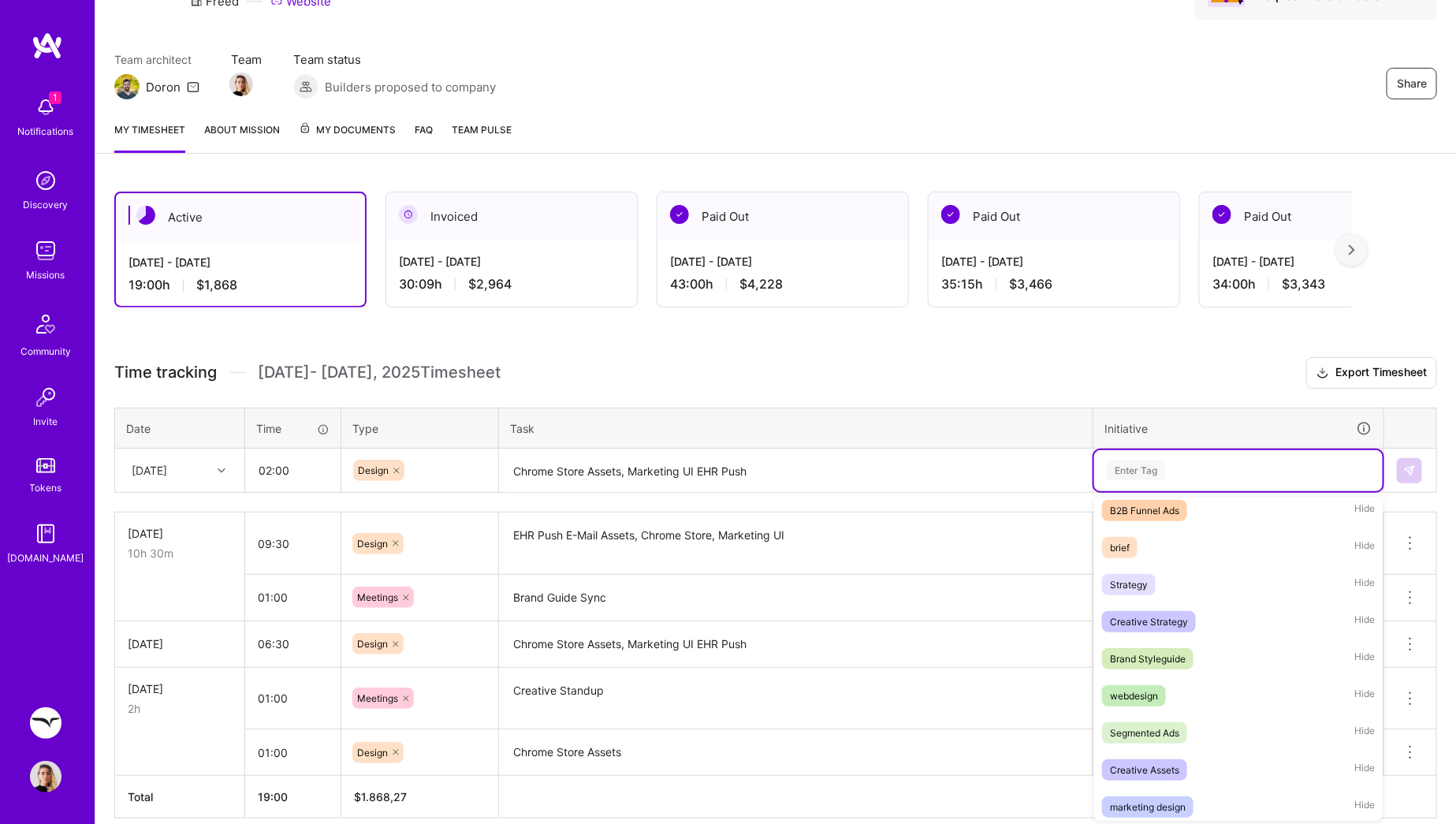
scroll to position [198, 0]
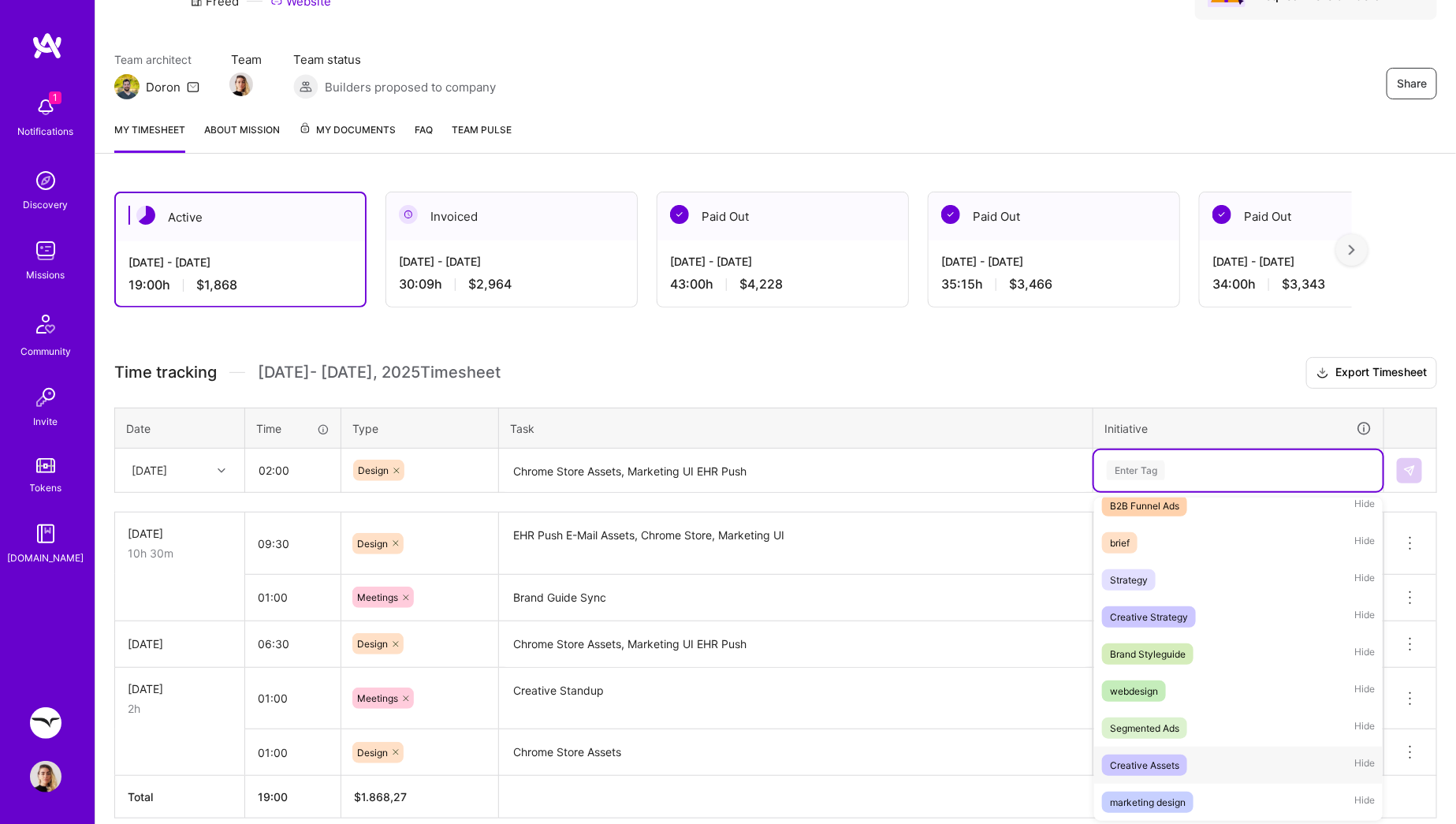
click at [1151, 767] on div "Creative Assets" at bounding box center [1145, 765] width 69 height 17
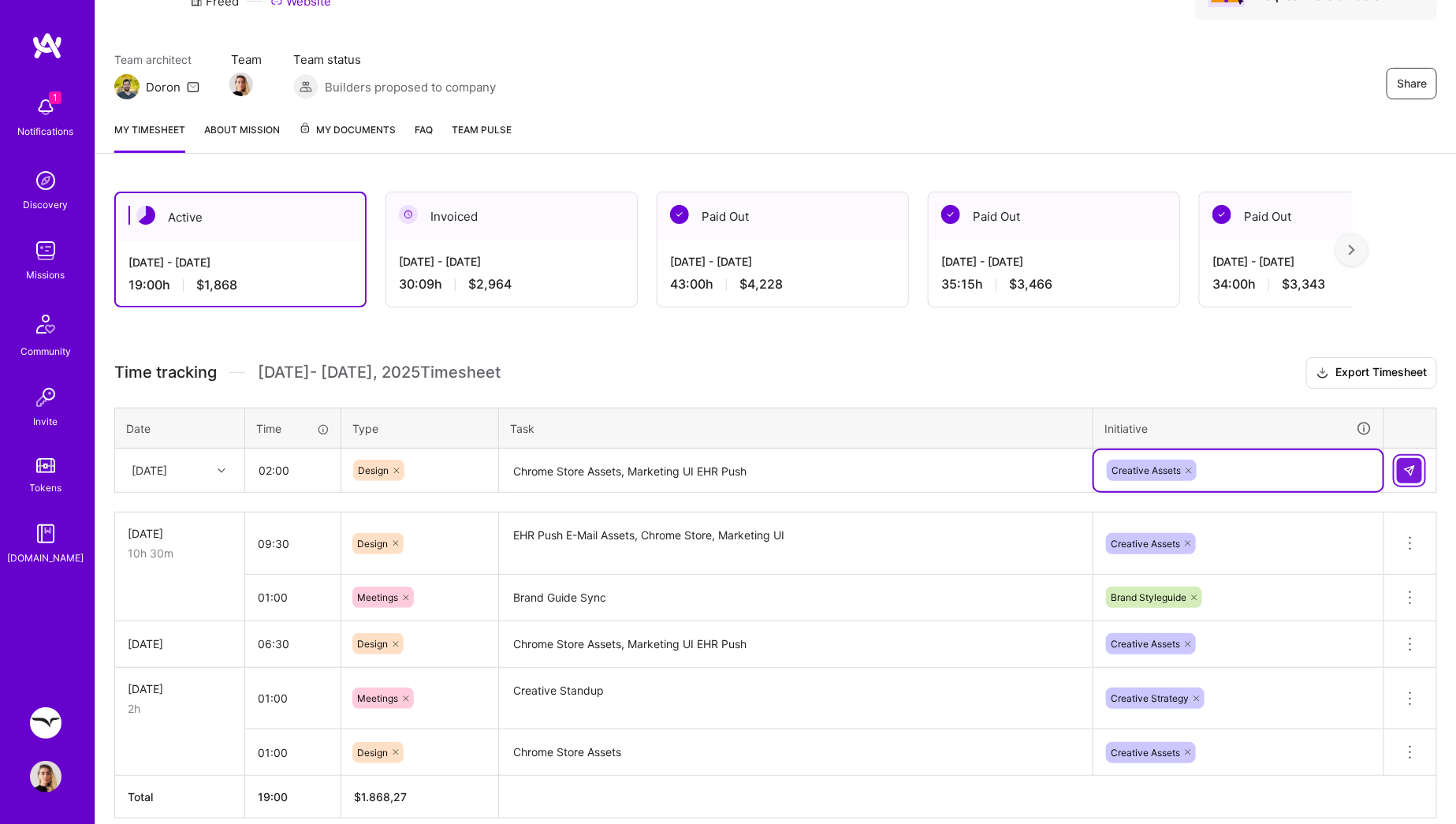
click at [1415, 473] on img at bounding box center [1410, 471] width 13 height 13
